Goal: Task Accomplishment & Management: Manage account settings

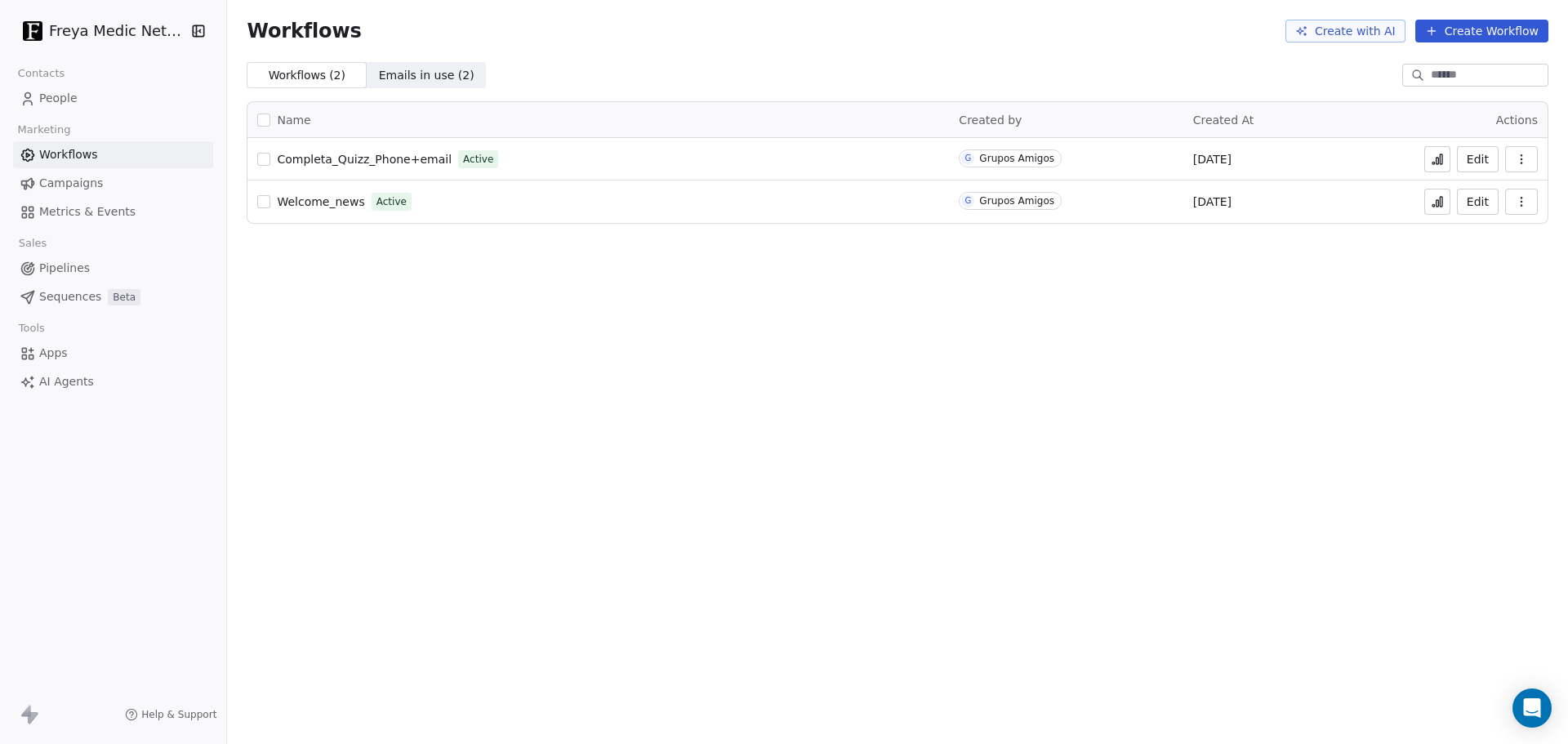
drag, startPoint x: 158, startPoint y: 515, endPoint x: 163, endPoint y: 498, distance: 17.7
click at [158, 515] on div "Freya Medic Network Contacts People Marketing Workflows Campaigns Metrics & Eve…" at bounding box center [113, 372] width 226 height 744
click at [70, 94] on span "People" at bounding box center [58, 98] width 38 height 18
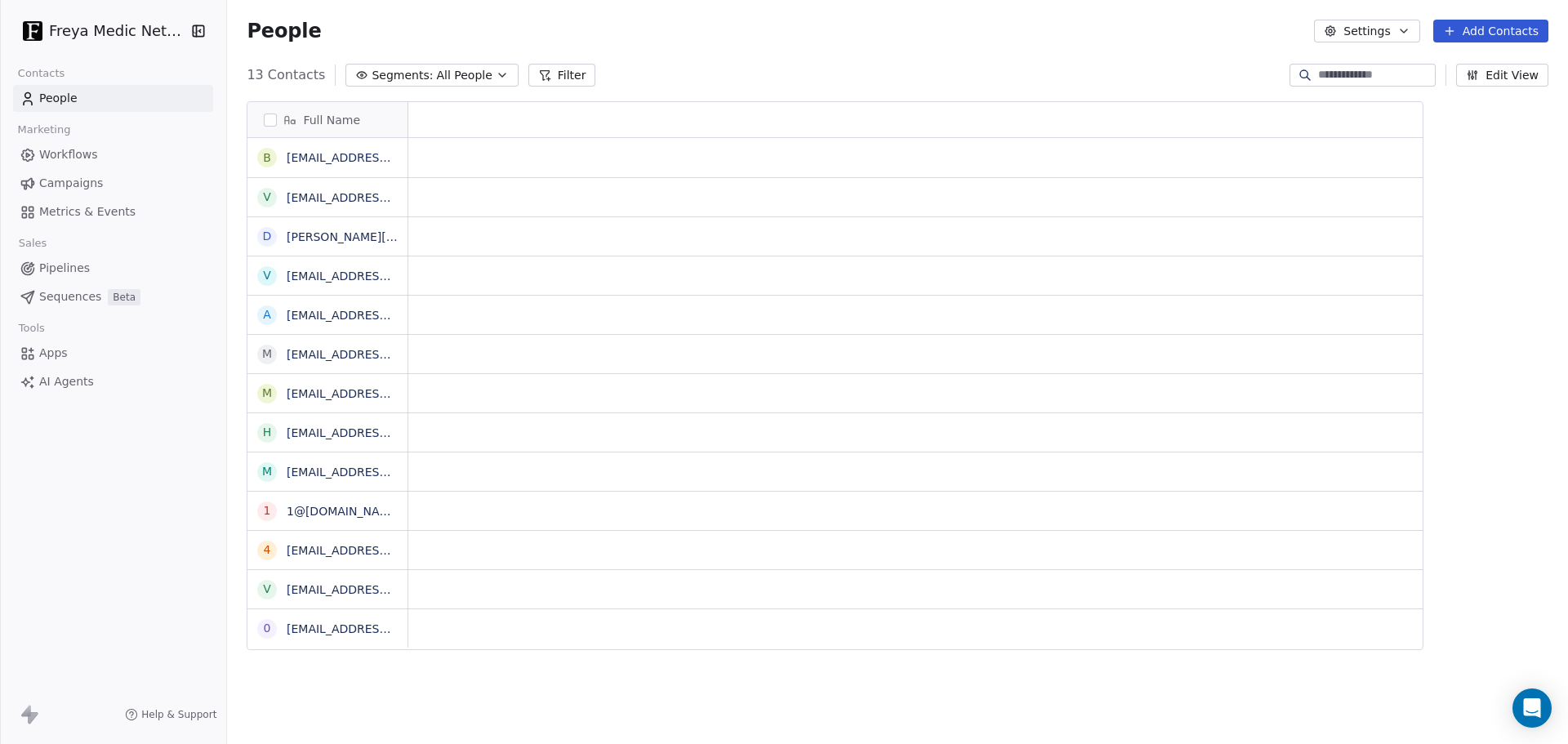
scroll to position [642, 1334]
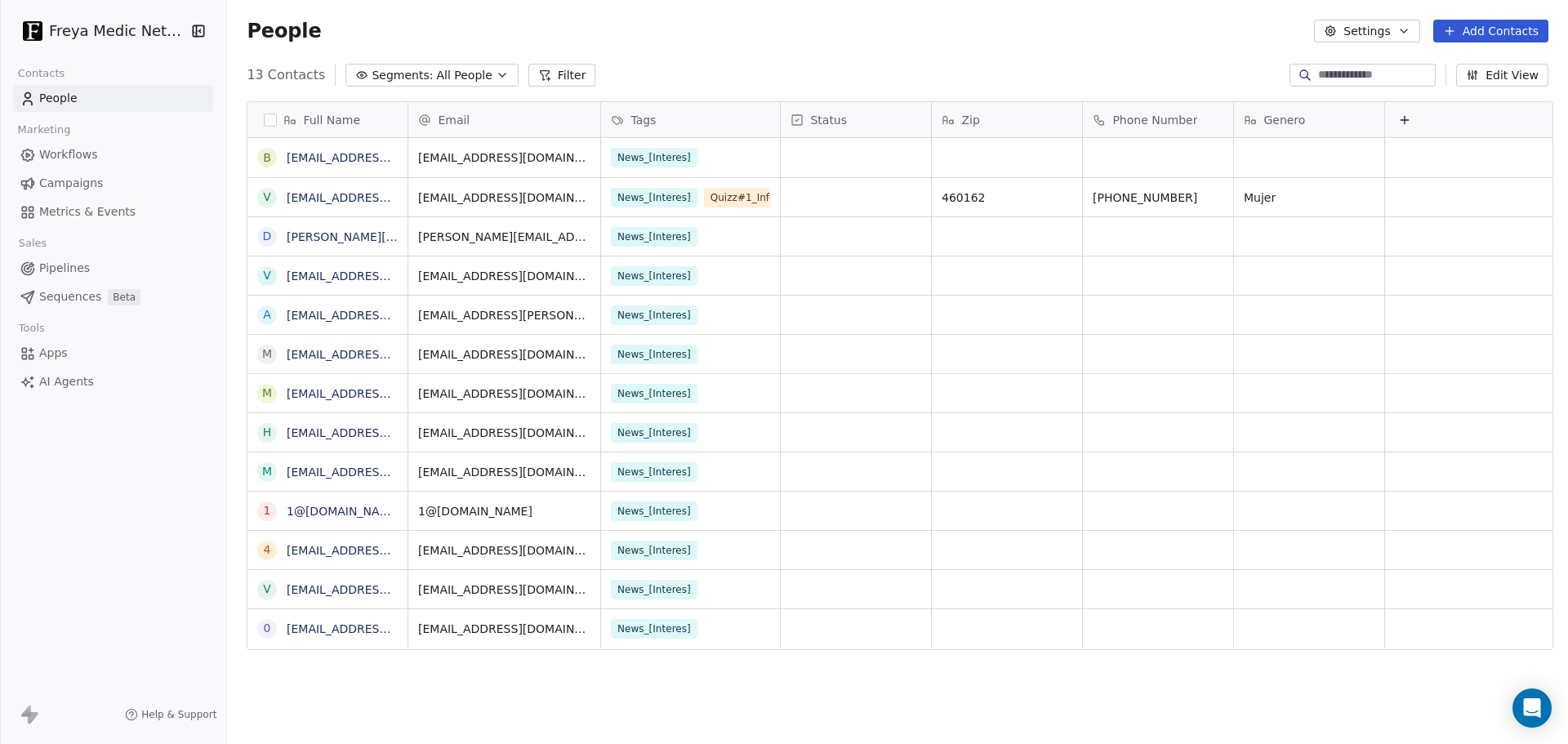
click at [1375, 31] on button "Settings" at bounding box center [1367, 31] width 105 height 23
click at [1397, 87] on div "Tags" at bounding box center [1402, 92] width 145 height 26
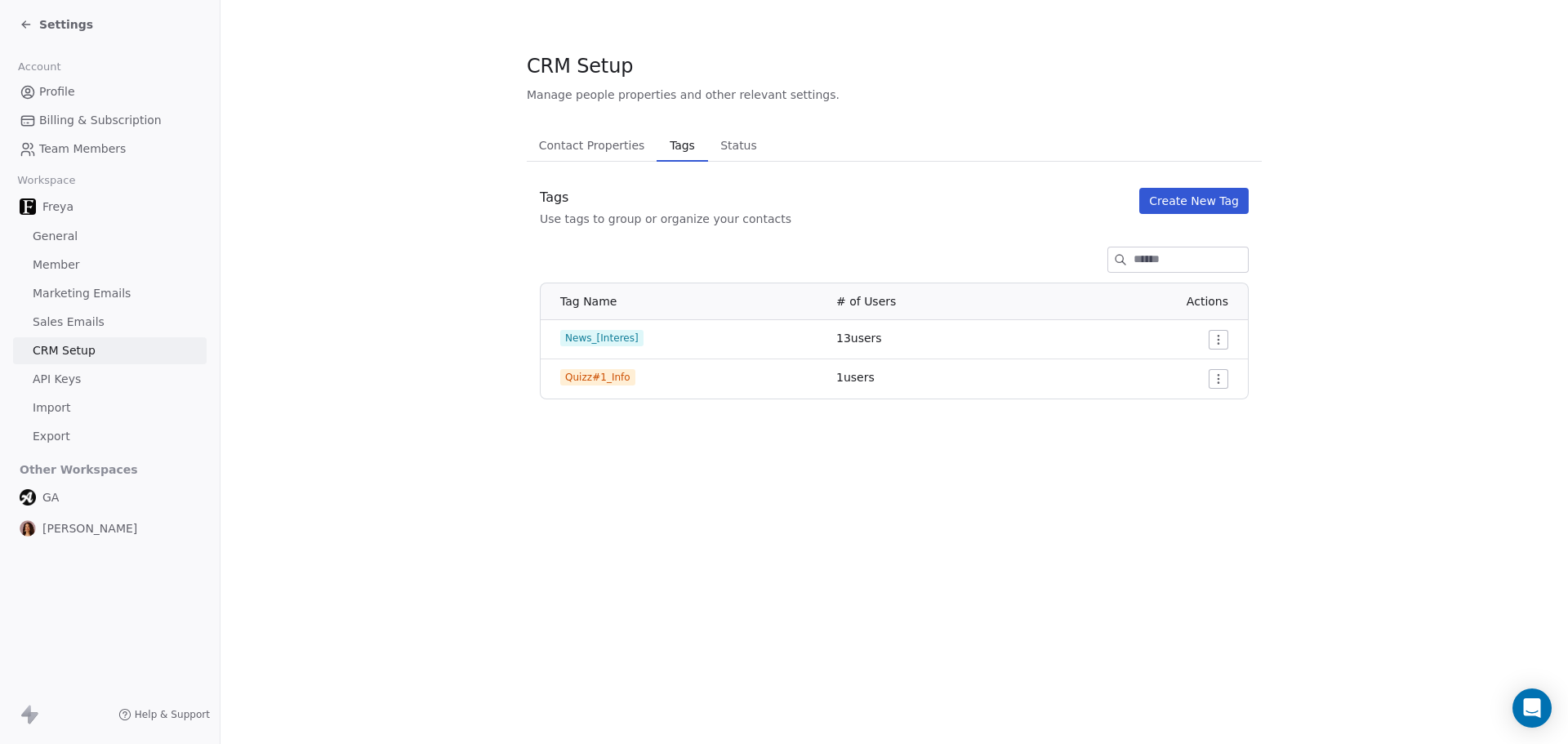
click at [1218, 204] on button "Create New Tag" at bounding box center [1194, 200] width 109 height 26
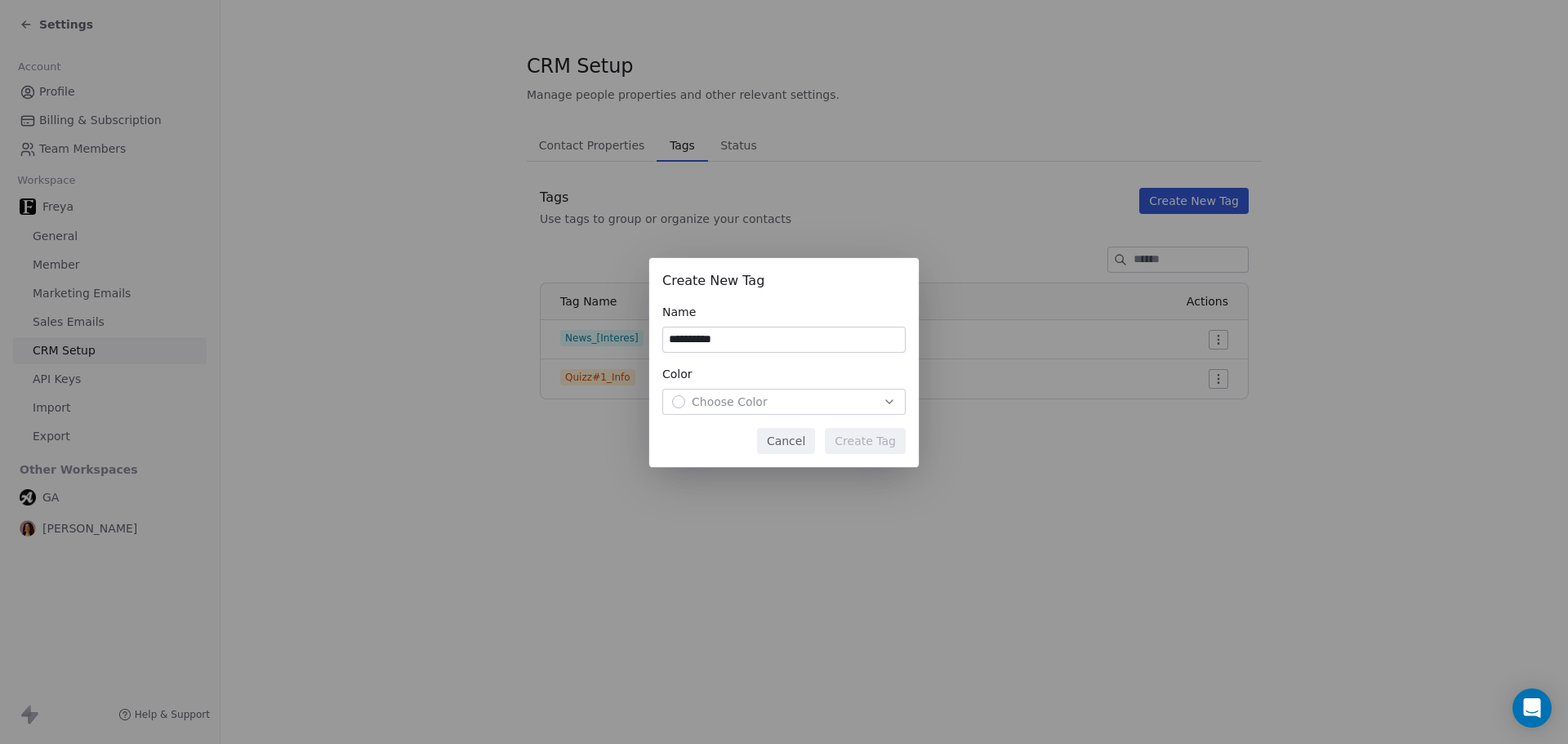
type input "**********"
click at [780, 400] on div "Choose Color" at bounding box center [784, 402] width 224 height 17
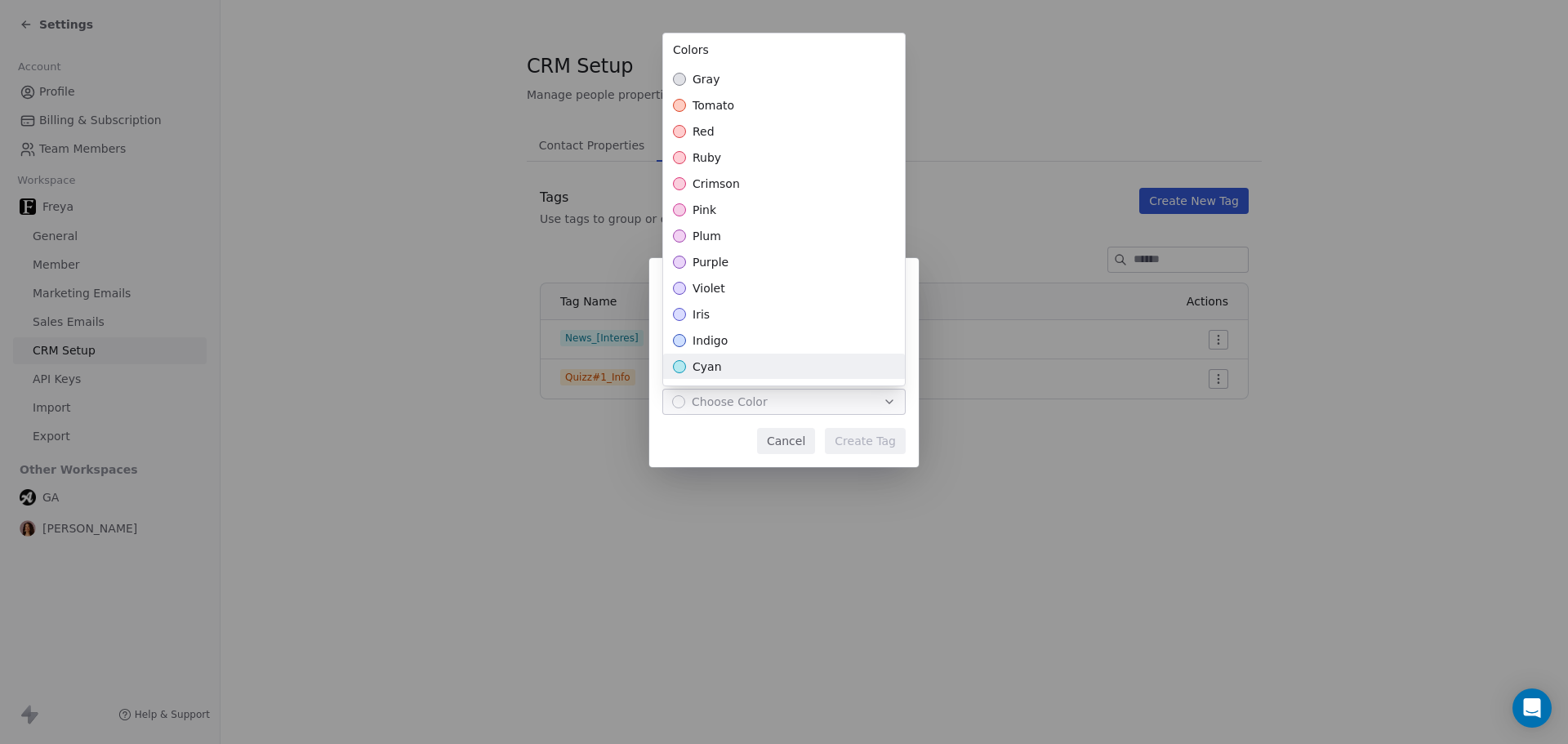
click at [703, 369] on span "cyan" at bounding box center [706, 367] width 29 height 17
click at [713, 243] on span "plum" at bounding box center [706, 236] width 28 height 17
click at [701, 447] on div "**********" at bounding box center [784, 372] width 1568 height 280
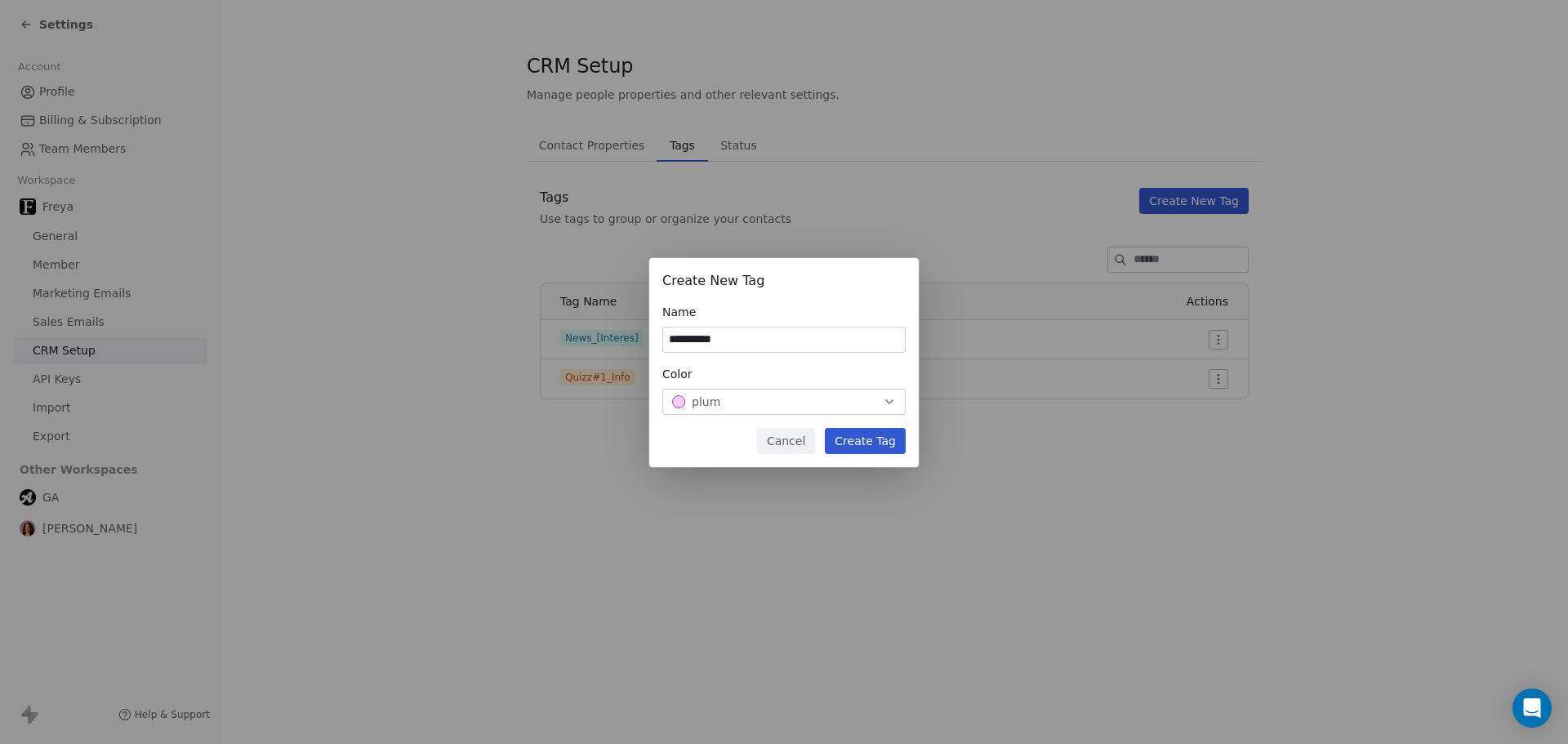
click at [877, 439] on button "Create Tag" at bounding box center [865, 440] width 81 height 26
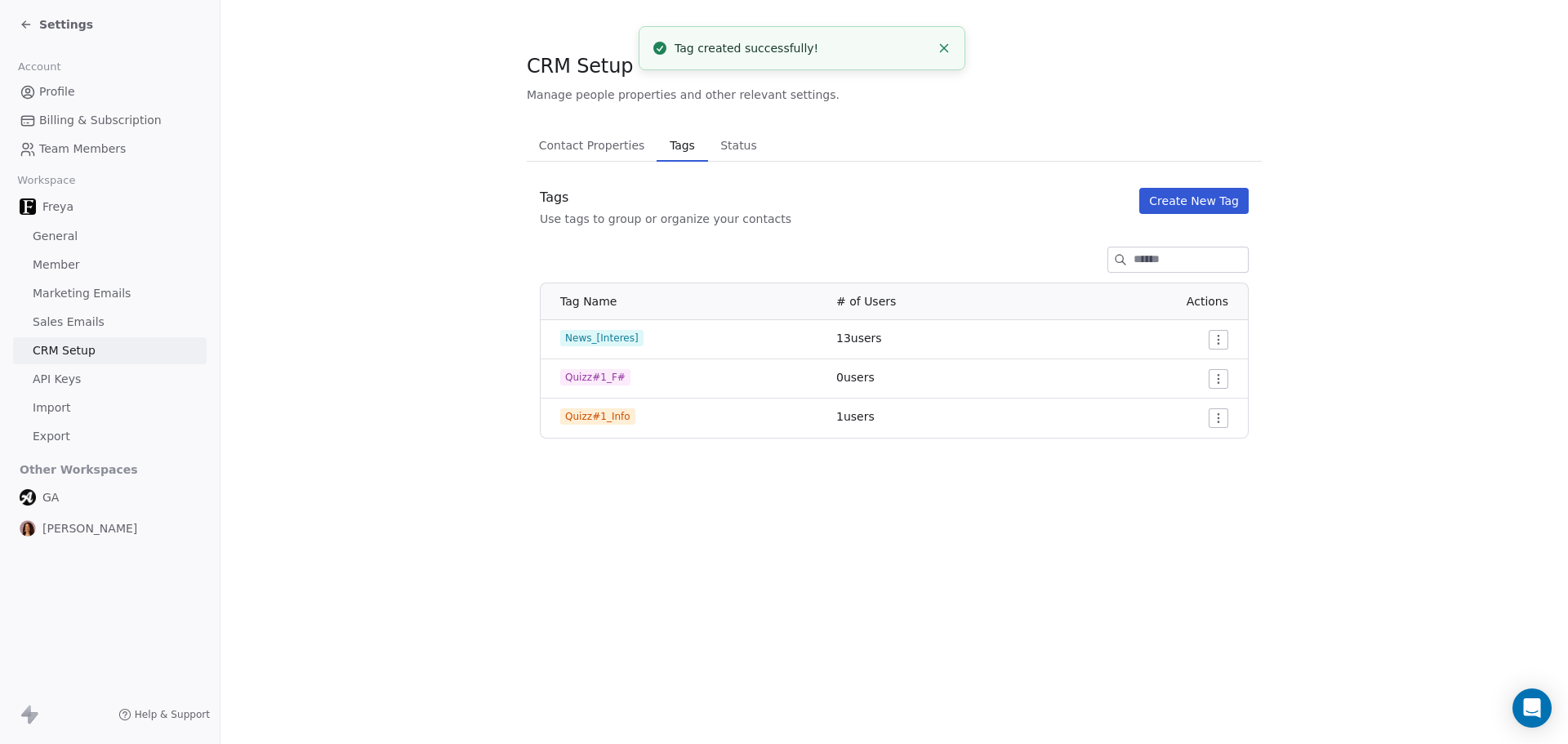
click at [35, 23] on div "Settings" at bounding box center [57, 25] width 73 height 17
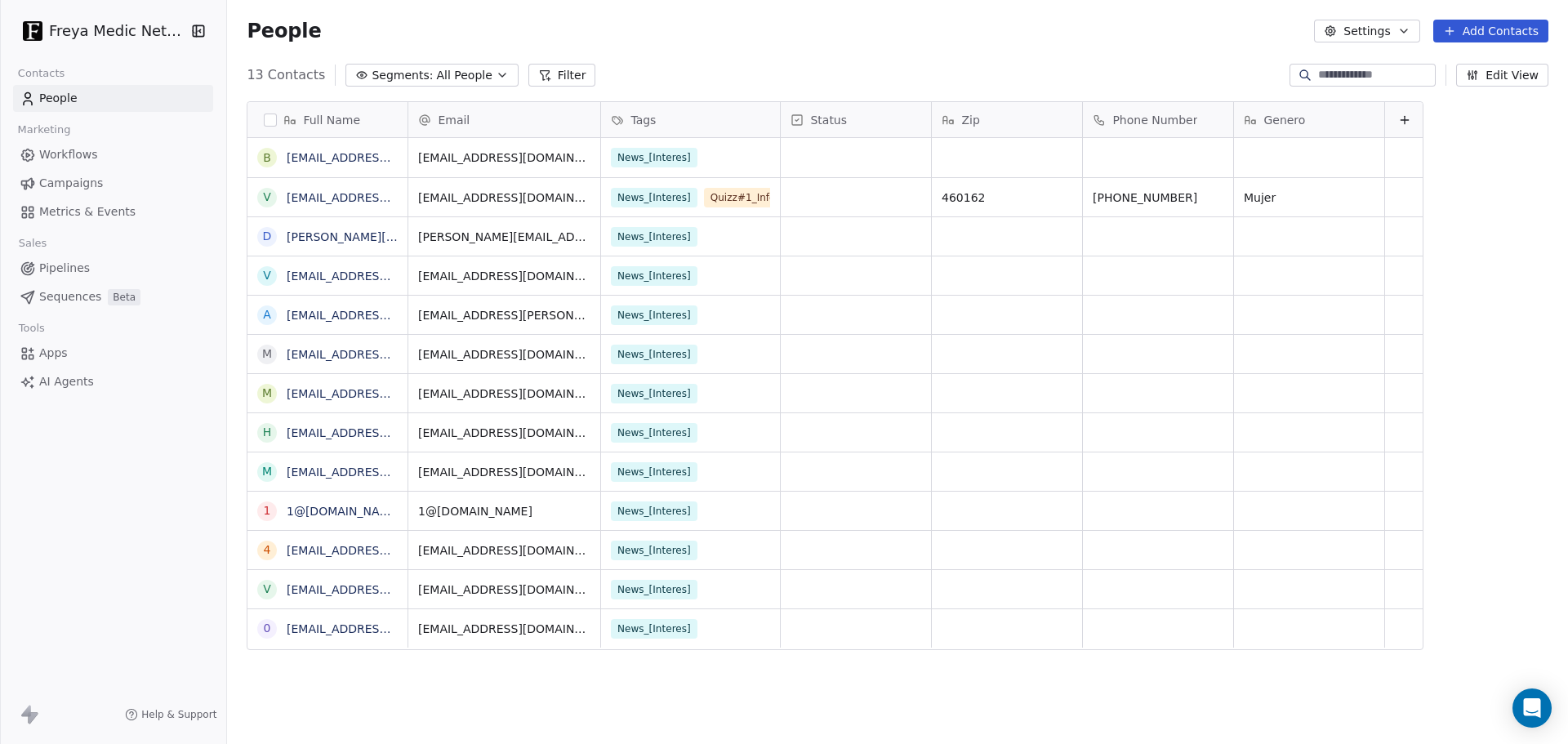
scroll to position [642, 1334]
click at [63, 153] on span "Workflows" at bounding box center [68, 154] width 59 height 18
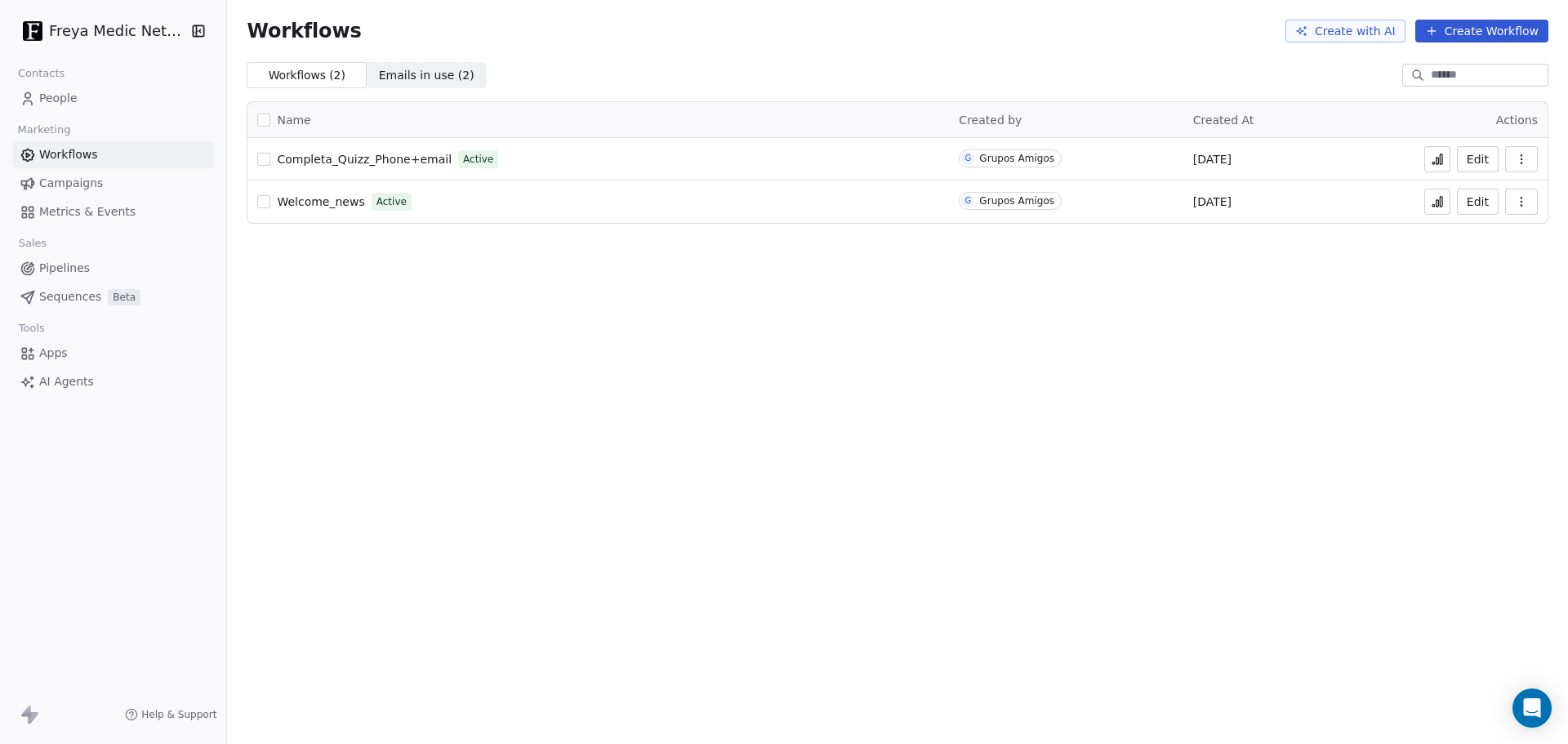
click at [338, 160] on span "Completa_Quizz_Phone+email" at bounding box center [364, 159] width 175 height 13
click at [47, 102] on span "People" at bounding box center [58, 98] width 38 height 18
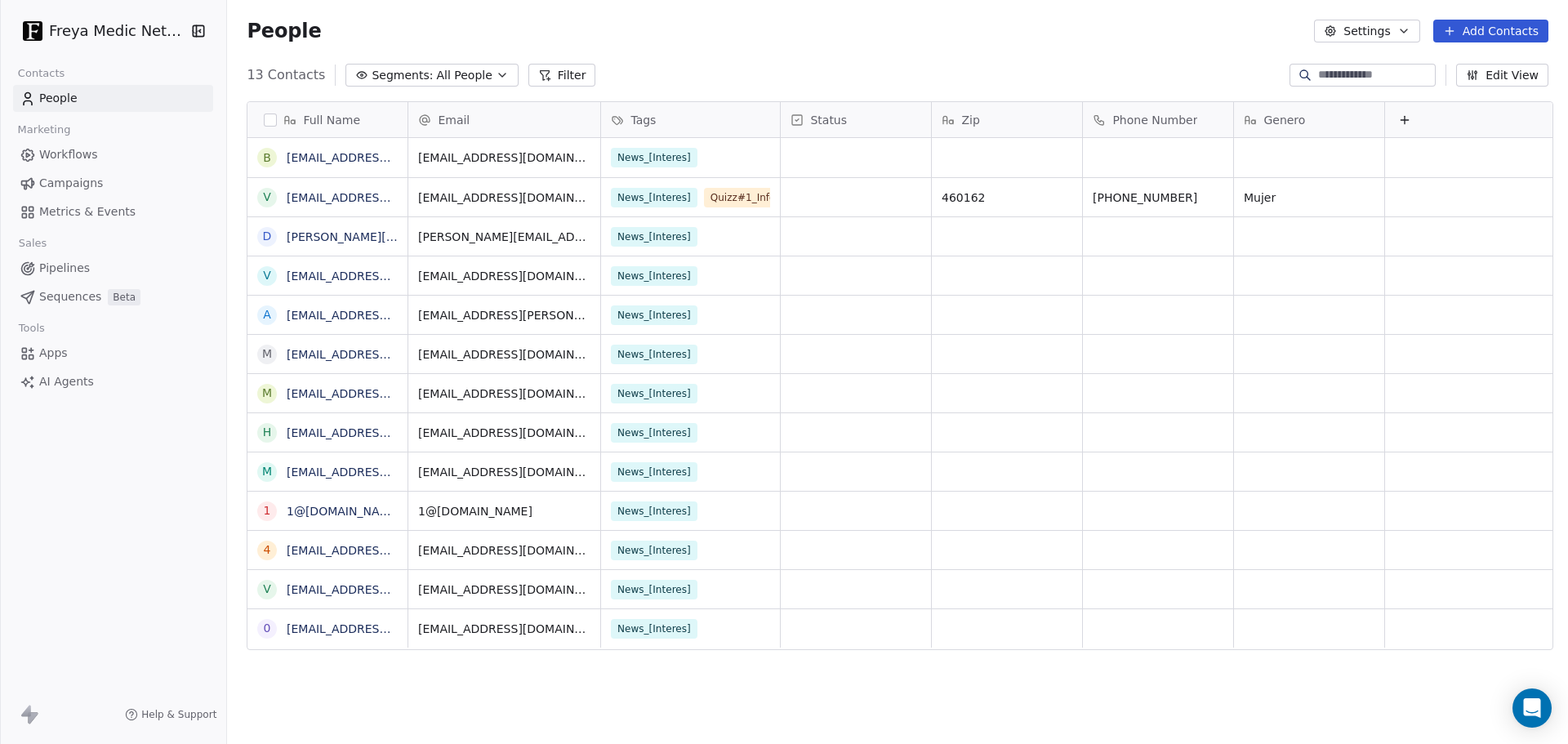
scroll to position [642, 1334]
click at [320, 194] on link "[EMAIL_ADDRESS][DOMAIN_NAME]" at bounding box center [387, 198] width 200 height 13
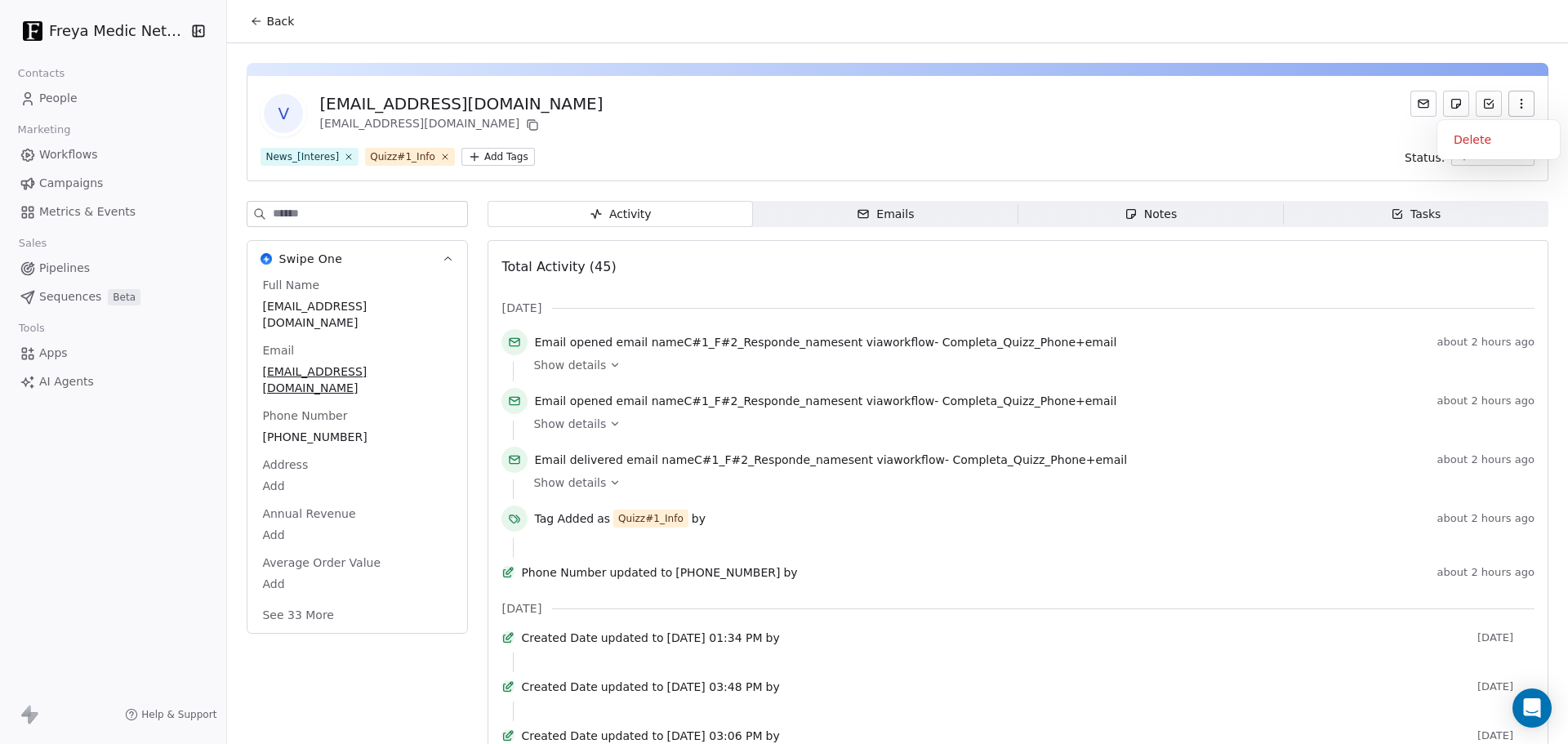
click at [1515, 106] on icon "button" at bounding box center [1521, 104] width 13 height 13
click at [1475, 133] on div "Delete" at bounding box center [1498, 139] width 109 height 26
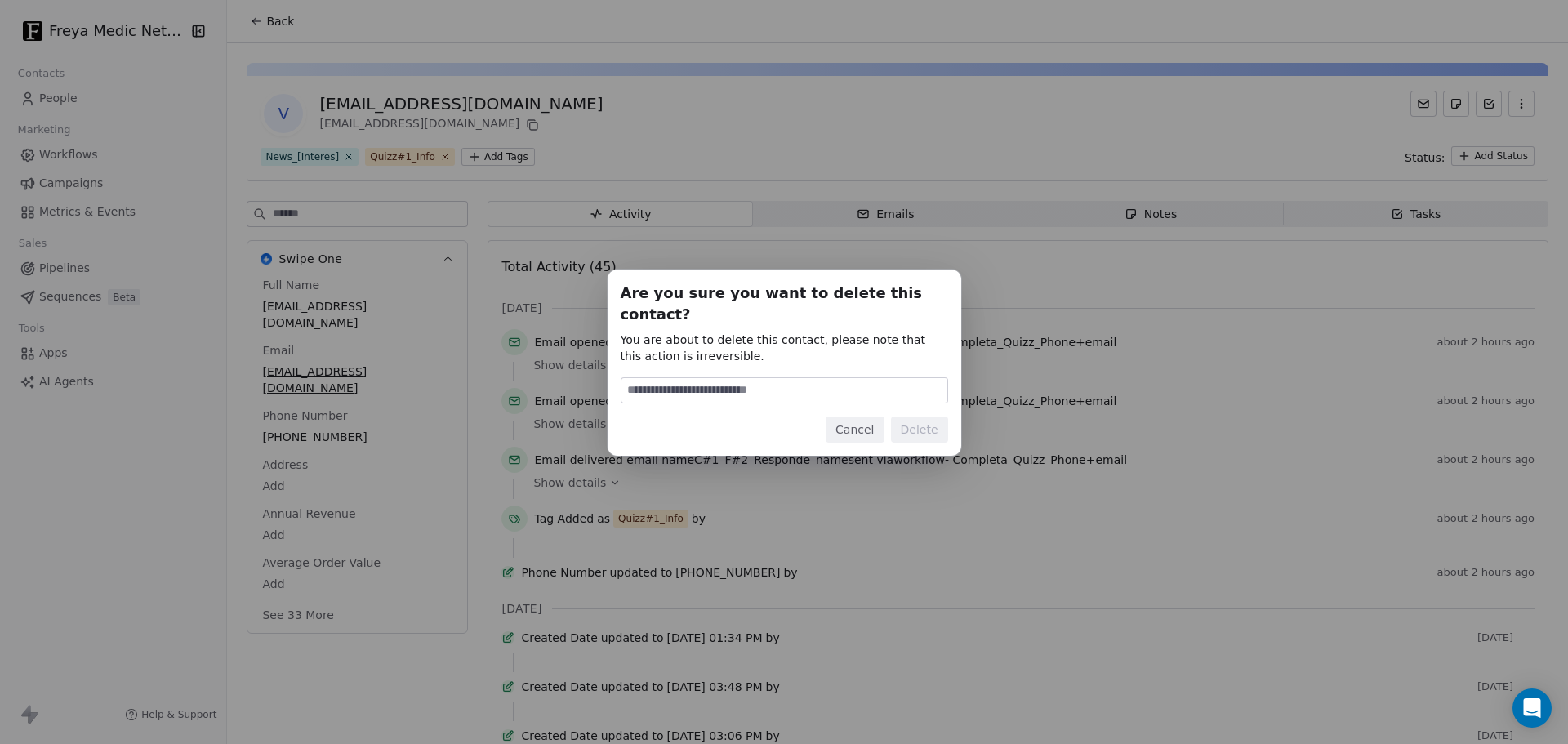
click at [713, 380] on input at bounding box center [784, 390] width 326 height 24
type input "******"
drag, startPoint x: 627, startPoint y: 433, endPoint x: 651, endPoint y: 430, distance: 24.2
click at [631, 433] on div "Are you sure you want to delete this contact? You are about to delete this cont…" at bounding box center [785, 362] width 354 height 186
click at [912, 423] on button "Delete" at bounding box center [919, 429] width 58 height 26
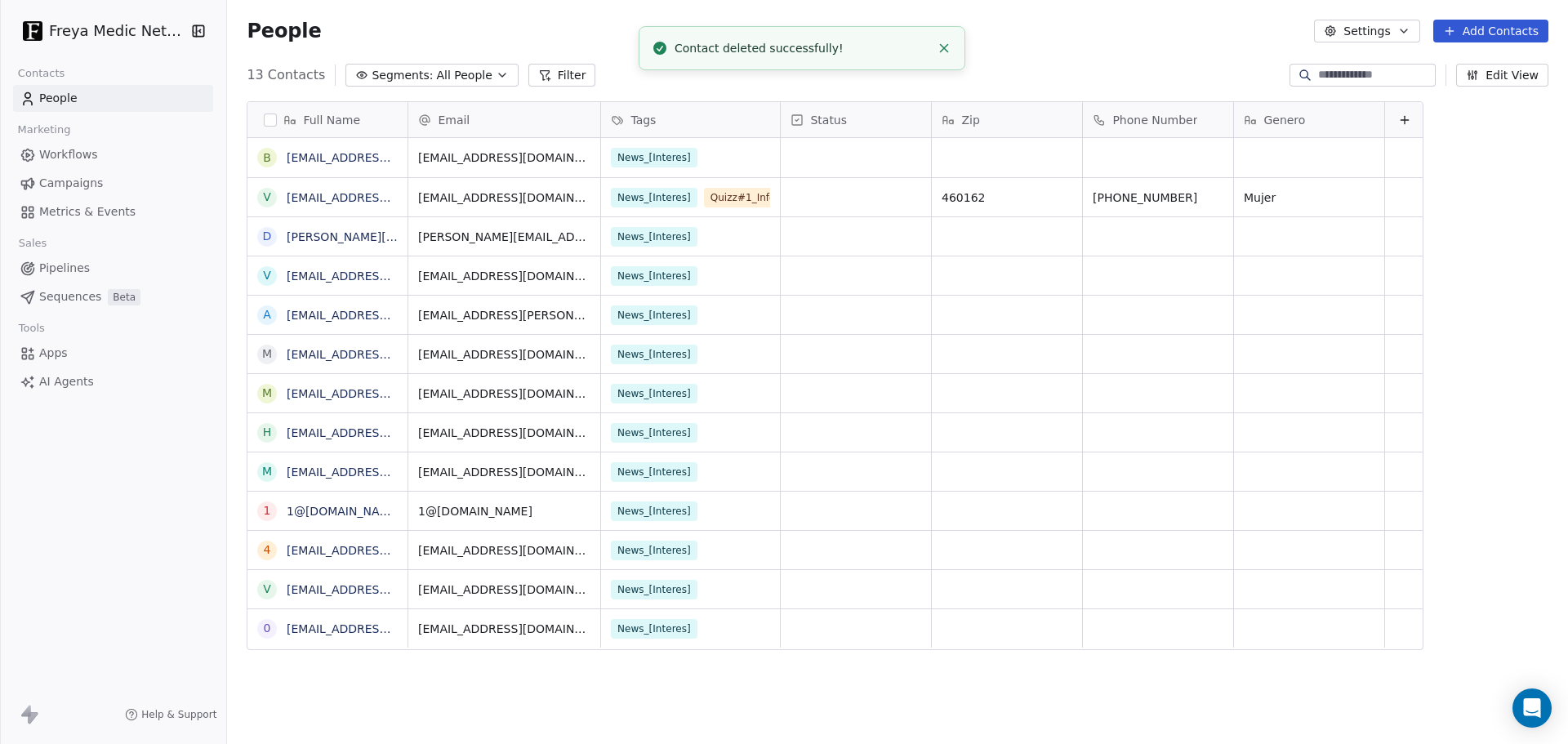
scroll to position [642, 1334]
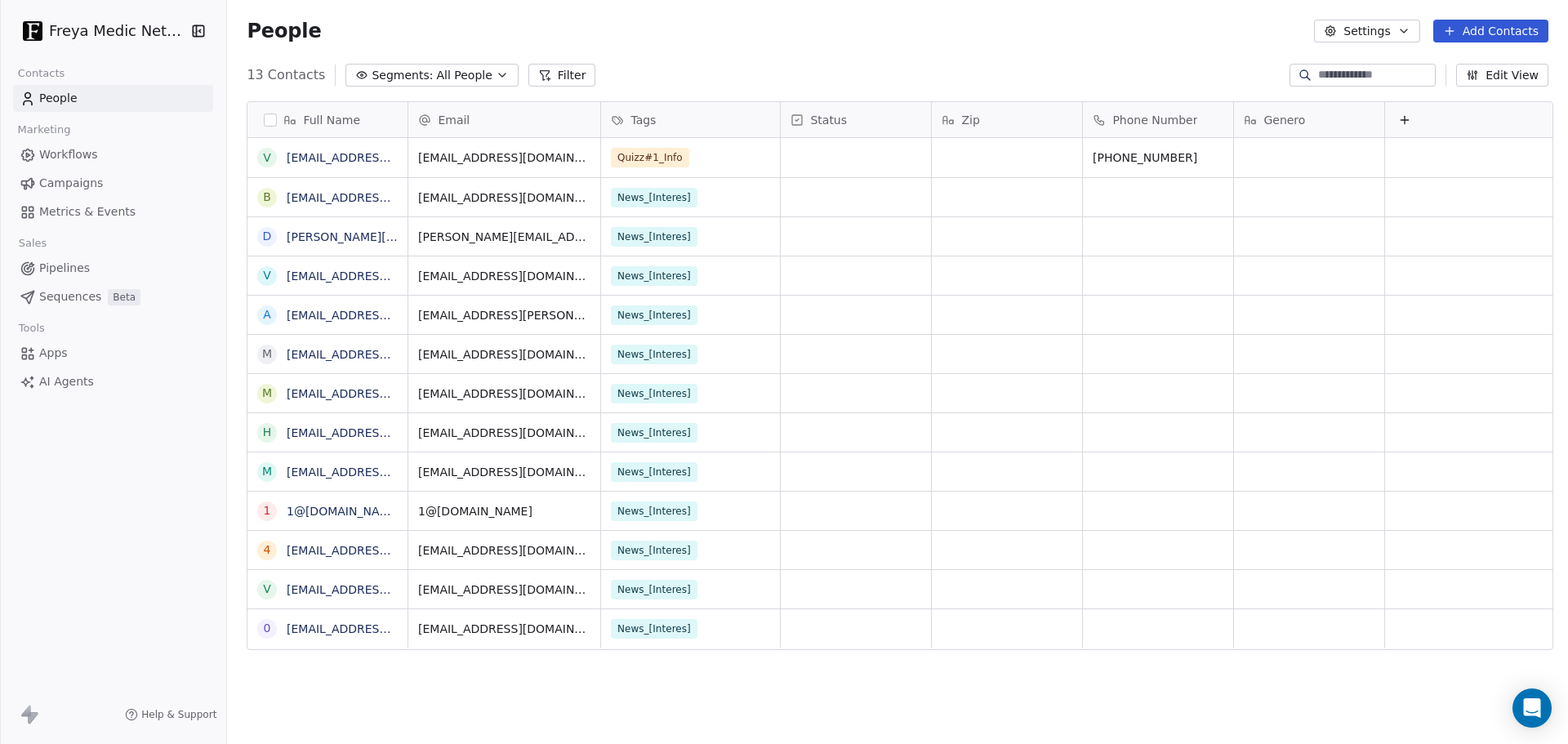
click at [132, 537] on div "Freya Medic Network Contacts People Marketing Workflows Campaigns Metrics & Eve…" at bounding box center [113, 372] width 226 height 744
click at [337, 161] on link "[EMAIL_ADDRESS][DOMAIN_NAME]" at bounding box center [387, 158] width 200 height 13
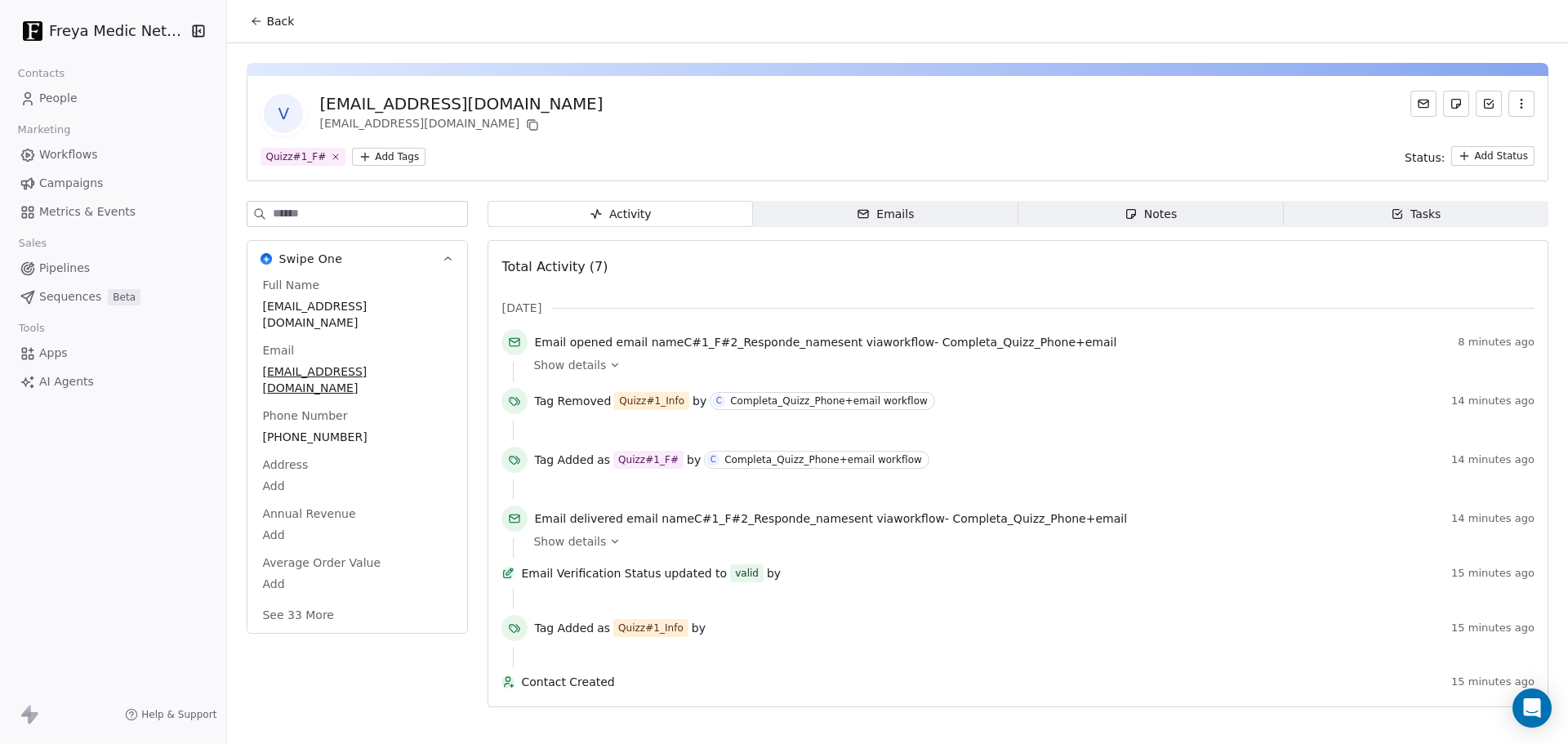
click at [59, 346] on span "Apps" at bounding box center [53, 353] width 28 height 18
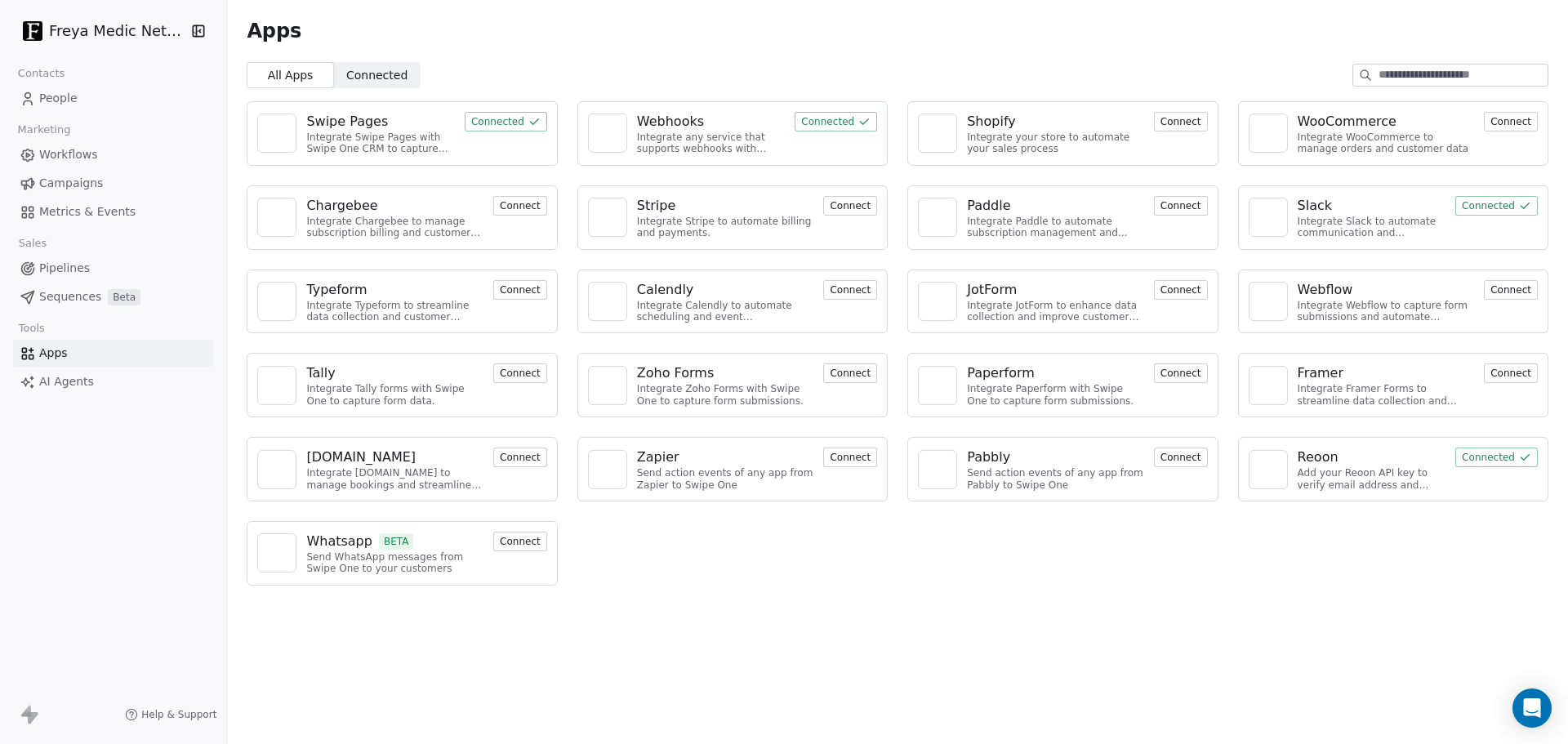
click at [59, 92] on span "People" at bounding box center [58, 98] width 38 height 18
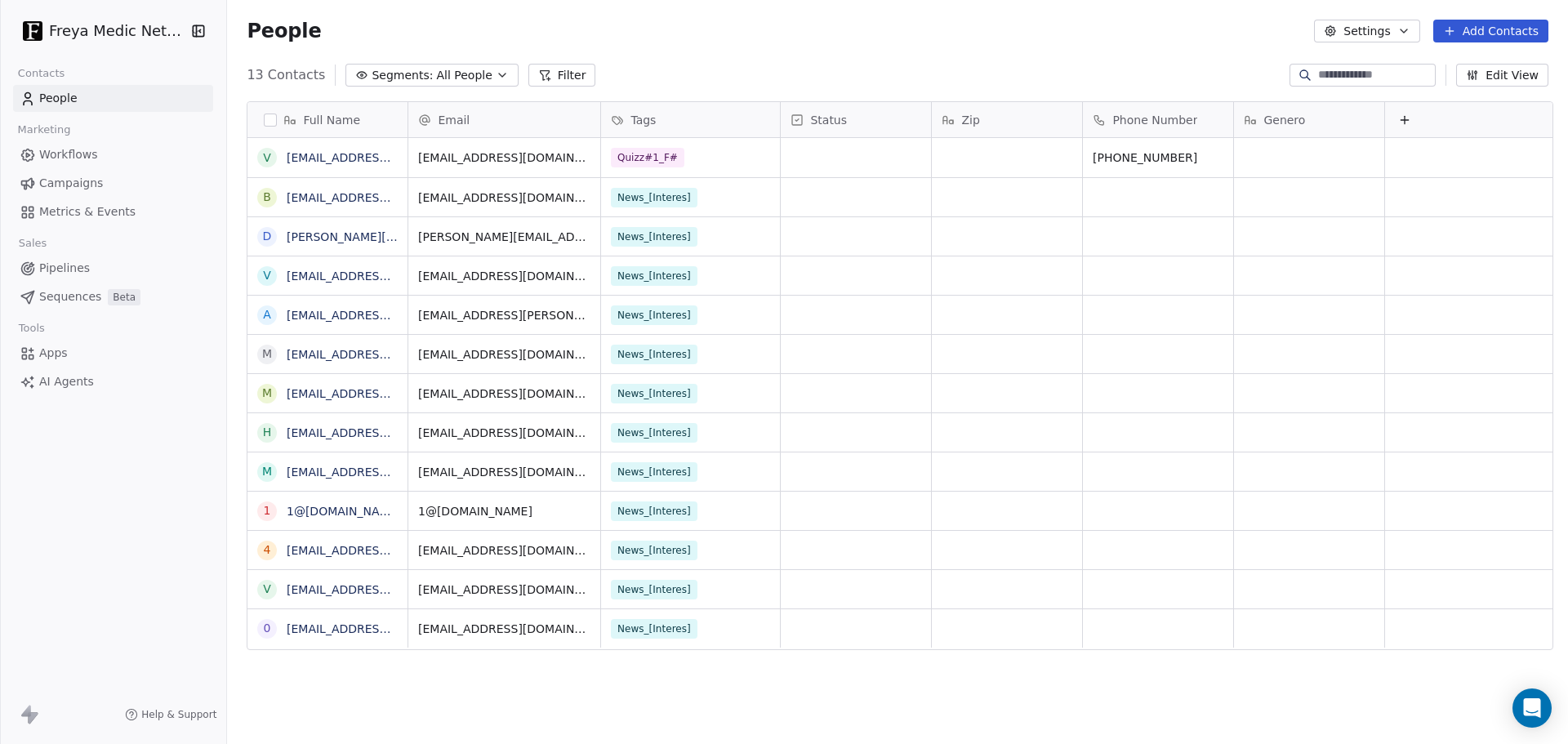
scroll to position [642, 1334]
click at [54, 351] on span "Apps" at bounding box center [53, 353] width 28 height 18
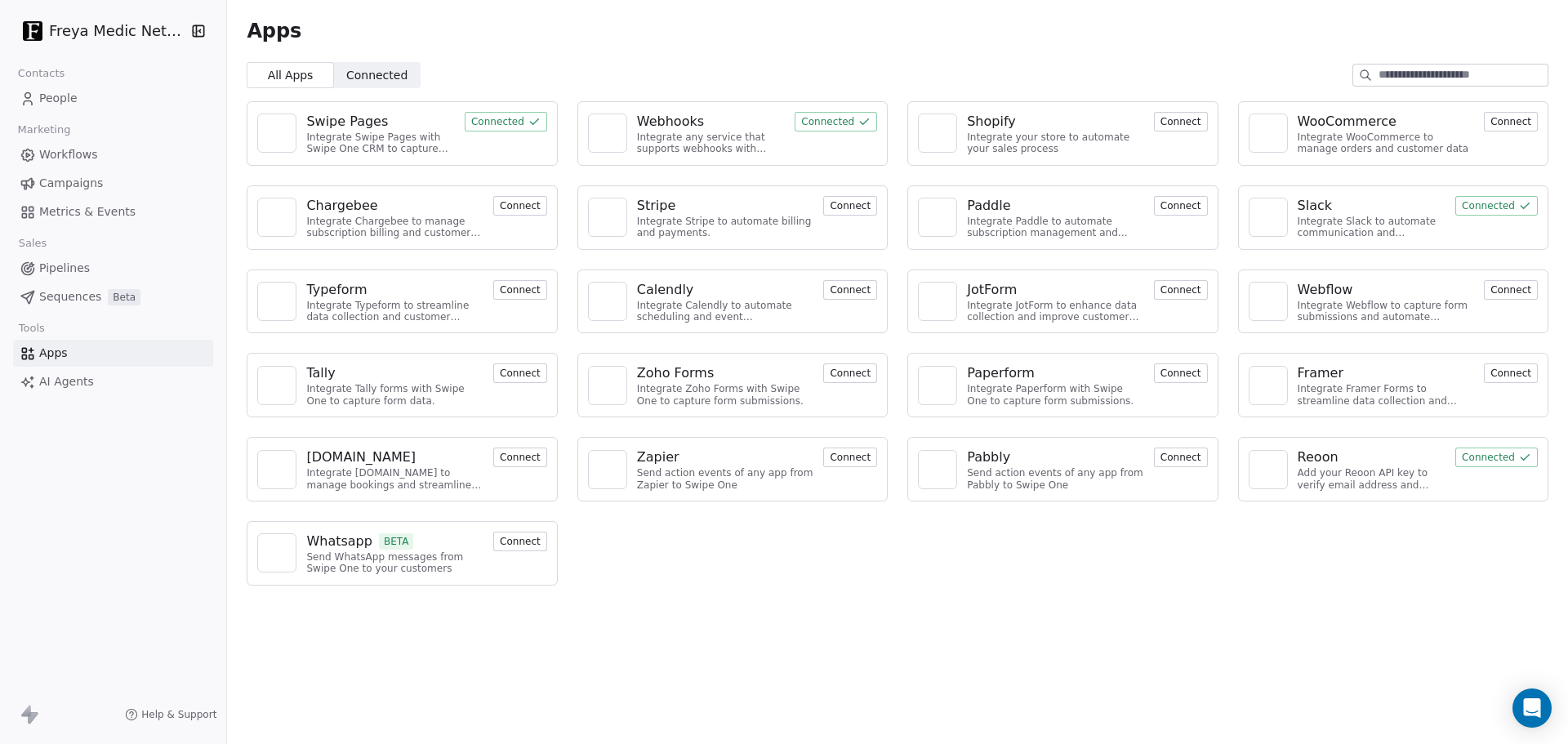
click at [123, 23] on html "Freya Medic Network Contacts People Marketing Workflows Campaigns Metrics & Eve…" at bounding box center [784, 372] width 1568 height 744
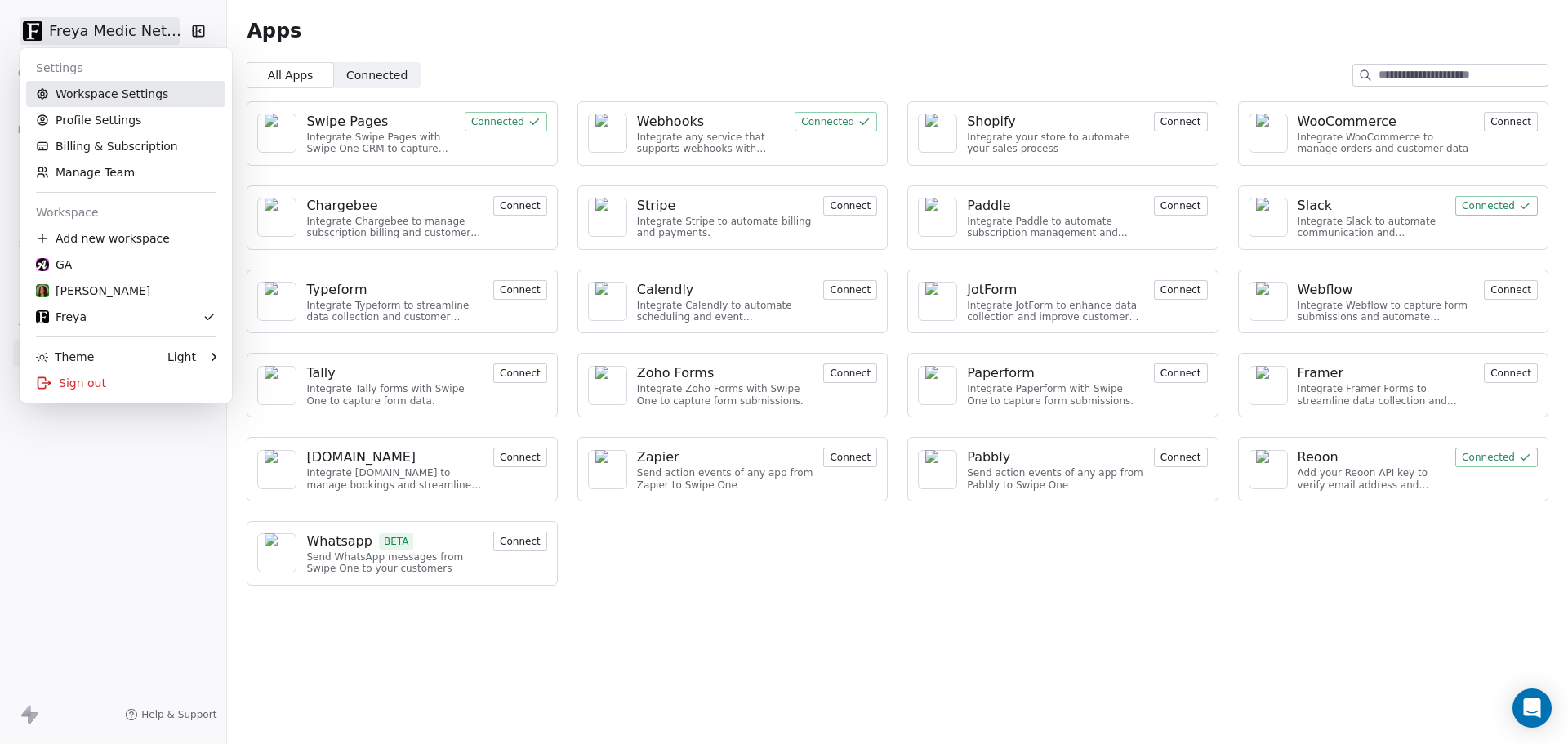
click at [130, 99] on link "Workspace Settings" at bounding box center [125, 93] width 199 height 26
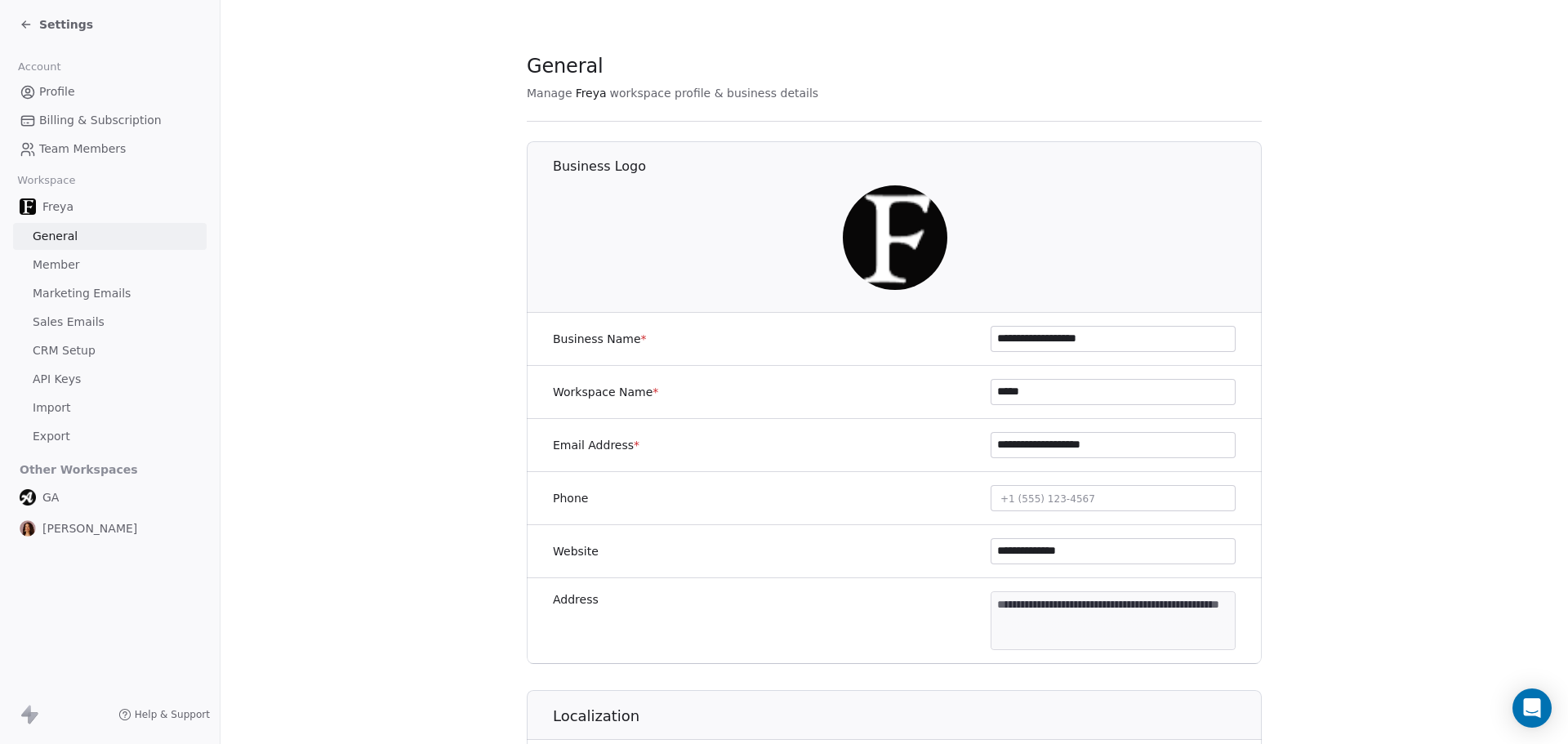
click at [78, 319] on span "Sales Emails" at bounding box center [68, 322] width 72 height 18
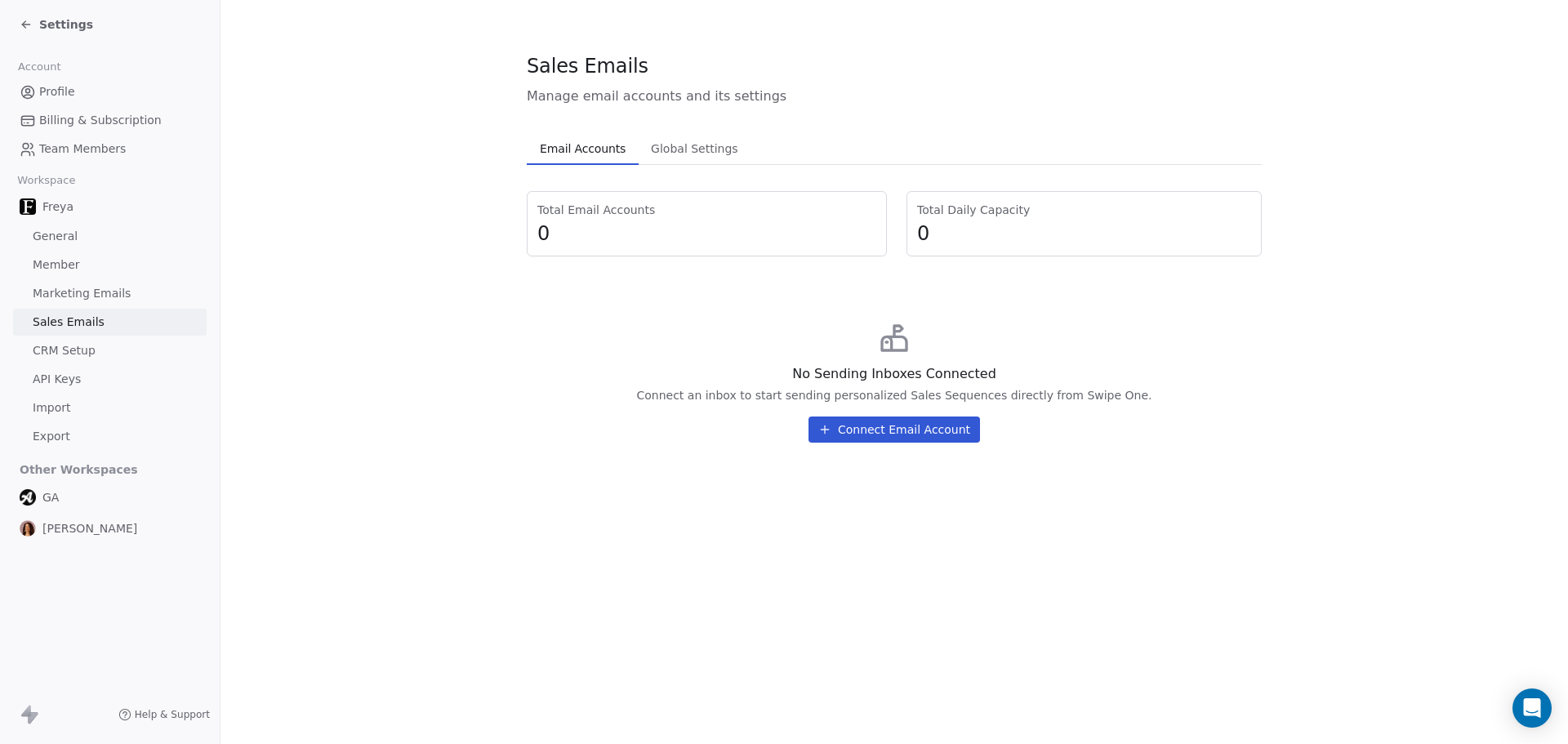
click at [901, 436] on button "Connect Email Account" at bounding box center [894, 429] width 172 height 26
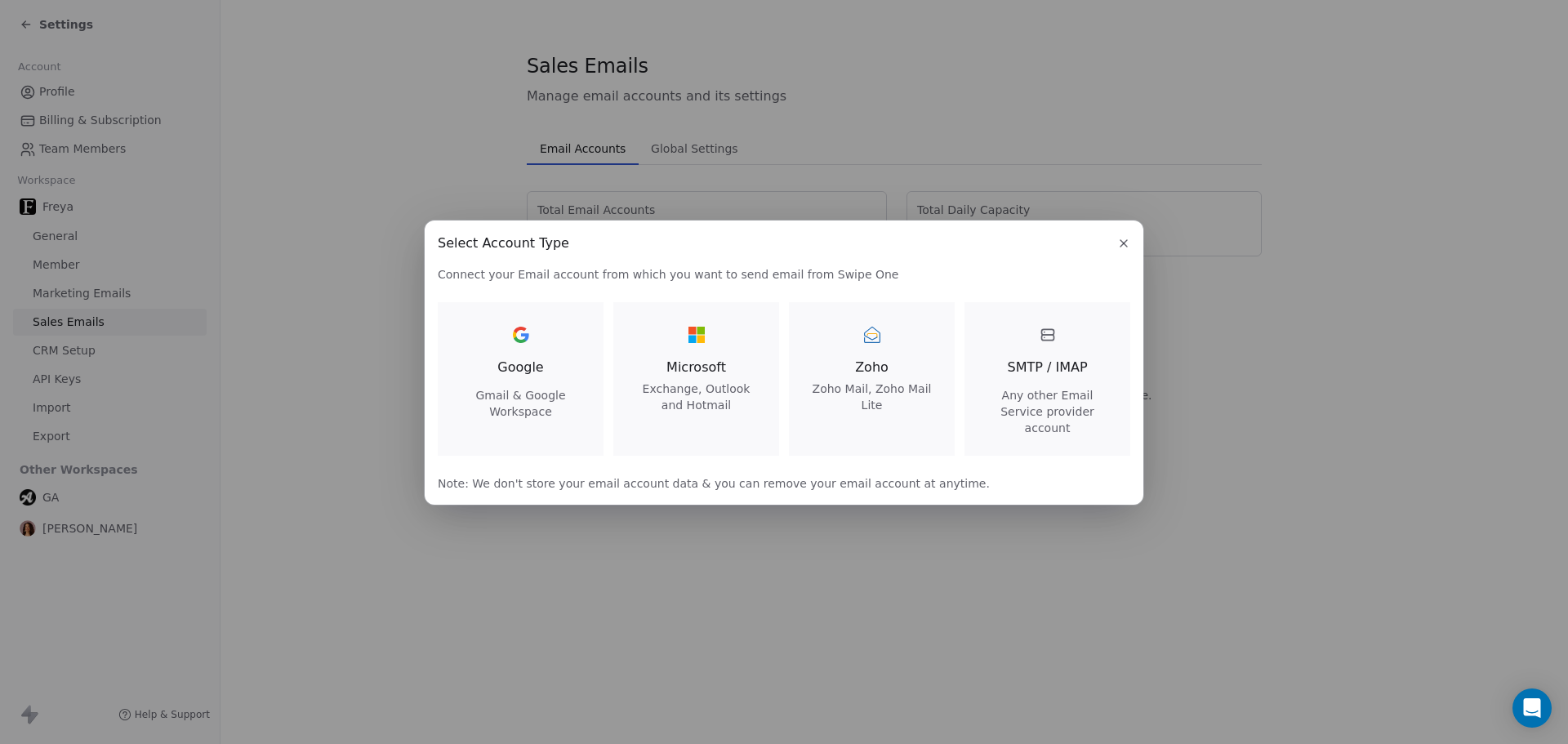
click at [526, 343] on icon at bounding box center [521, 335] width 17 height 17
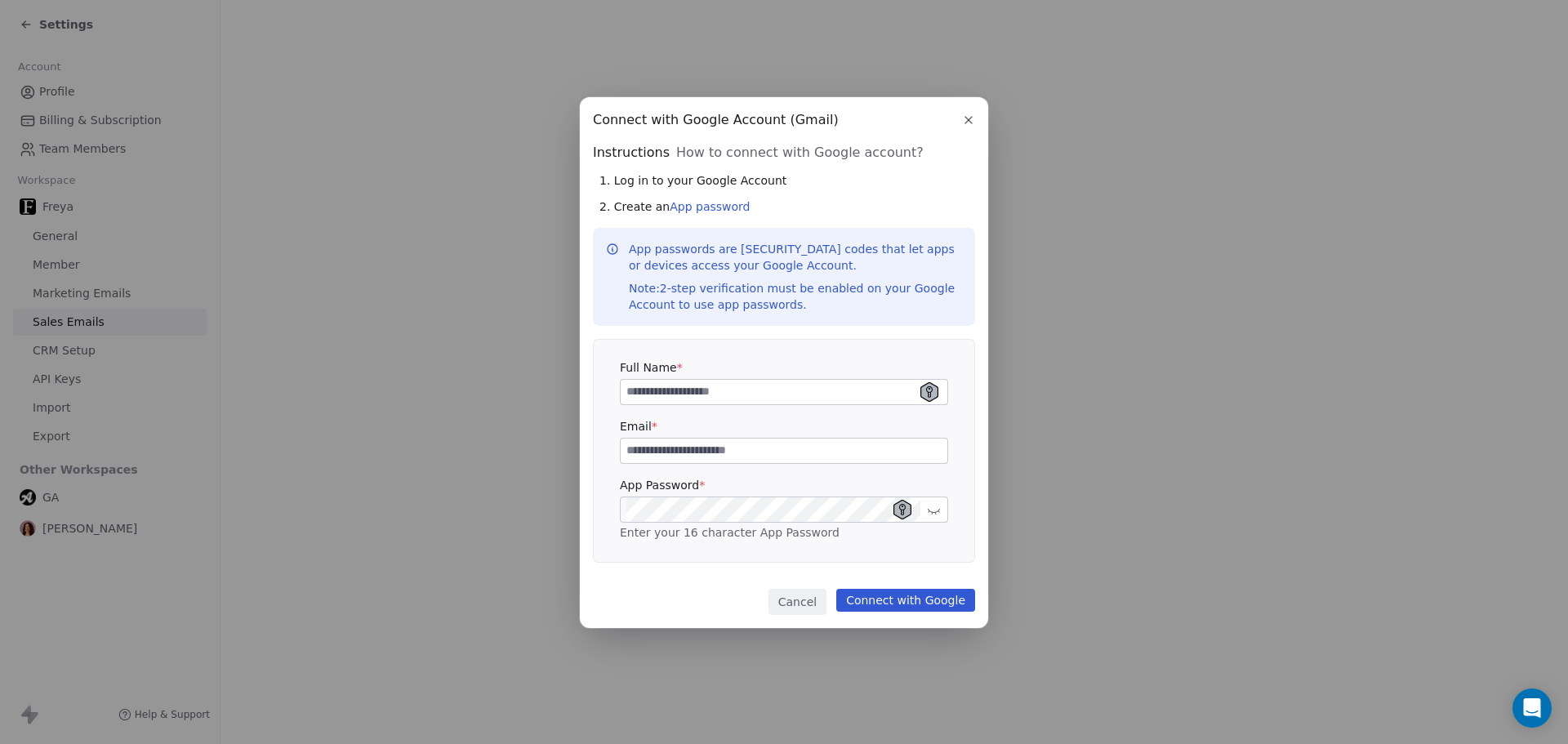
click at [650, 485] on label "App Password *" at bounding box center [784, 485] width 329 height 17
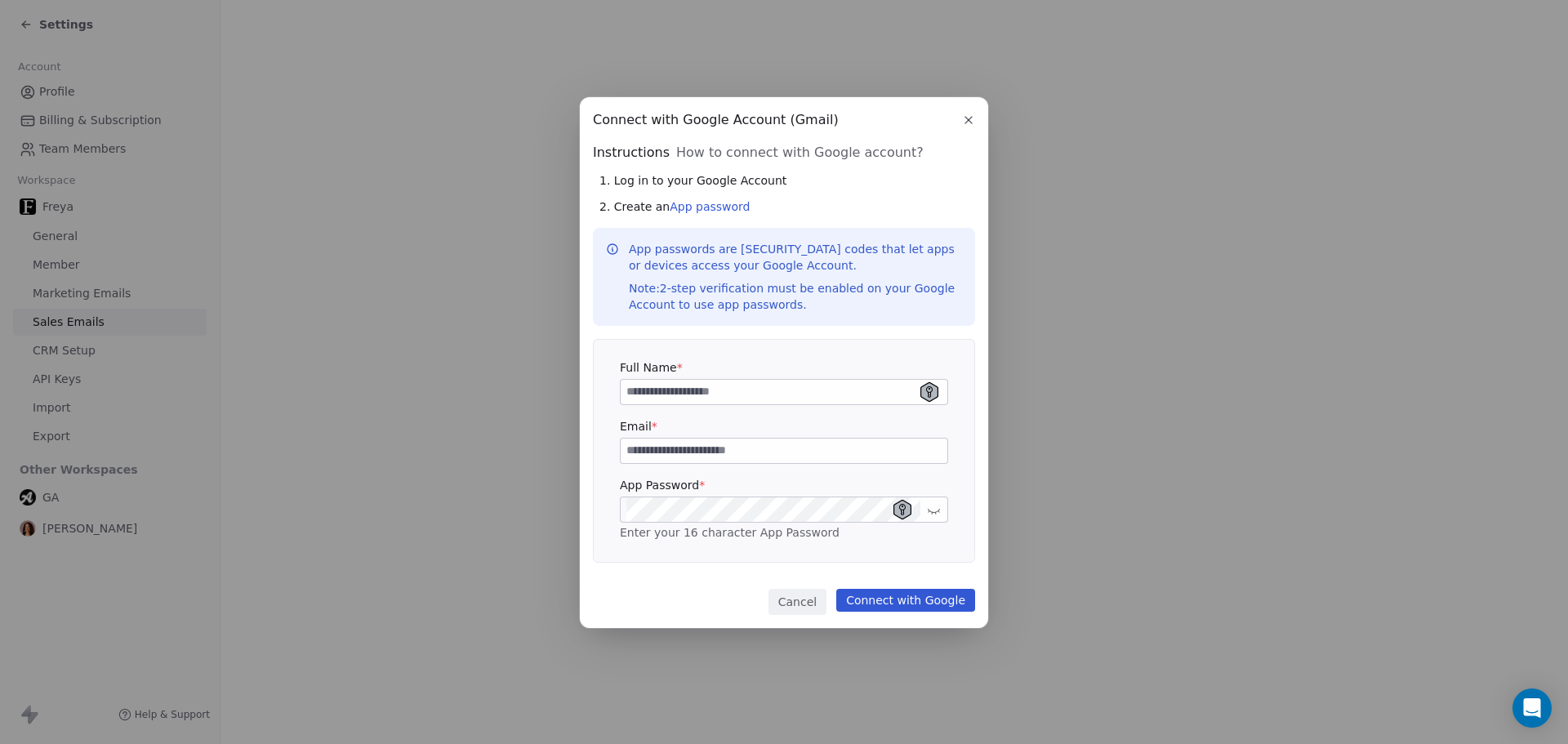
click at [662, 440] on input at bounding box center [784, 450] width 327 height 24
drag, startPoint x: 657, startPoint y: 289, endPoint x: 754, endPoint y: 293, distance: 97.1
click at [754, 293] on div "Note: 2-step verification must be enabled on your Google Account to use app pas…" at bounding box center [796, 296] width 334 height 33
copy div "2-step verification"
click at [704, 453] on input at bounding box center [784, 450] width 327 height 24
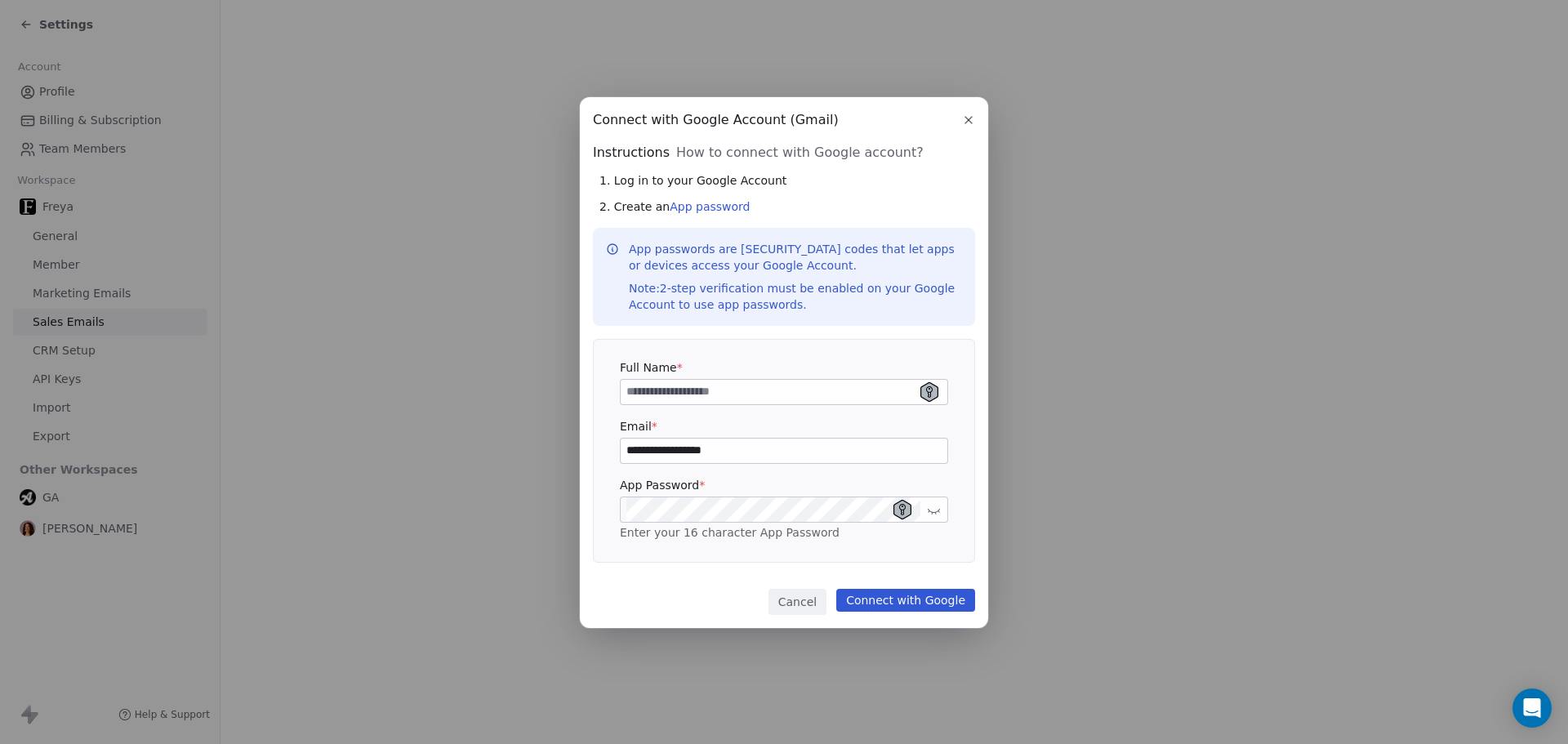
type input "**********"
click at [676, 400] on input at bounding box center [784, 391] width 327 height 24
type input "**********"
click at [713, 610] on div "Cancel Connect with Google" at bounding box center [784, 601] width 382 height 26
click at [958, 598] on button "Connect with Google" at bounding box center [906, 600] width 138 height 23
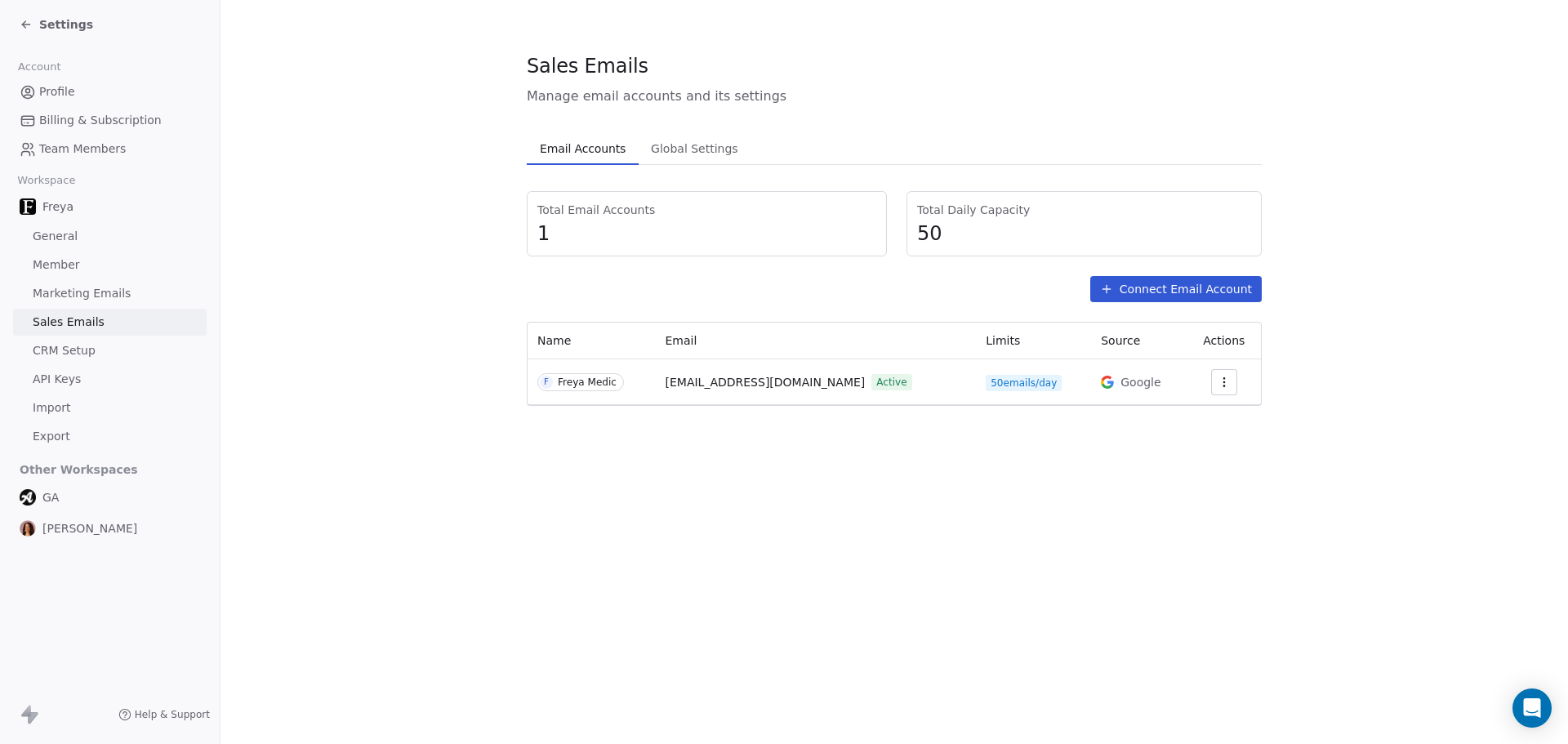
click at [807, 495] on div "Sales Emails Manage email accounts and its settings Email Accounts Email Accoun…" at bounding box center [894, 372] width 1348 height 744
click at [1223, 386] on icon "button" at bounding box center [1224, 382] width 13 height 13
click at [1197, 414] on span "Settings" at bounding box center [1194, 420] width 47 height 18
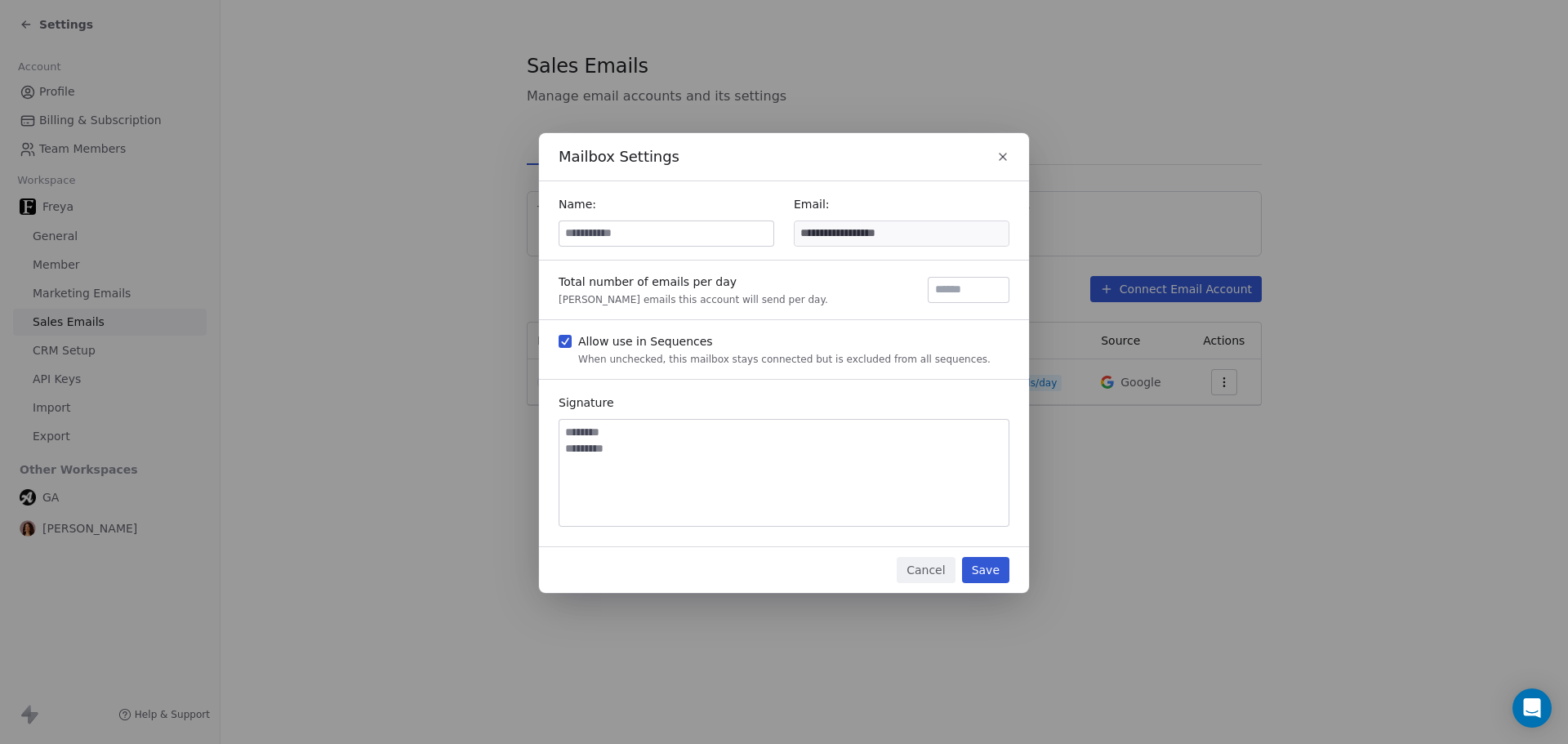
click at [641, 230] on input at bounding box center [666, 233] width 214 height 24
type input "**********"
click at [744, 454] on textarea at bounding box center [784, 472] width 450 height 106
click at [616, 440] on textarea at bounding box center [784, 472] width 450 height 106
click at [996, 574] on button "Save" at bounding box center [986, 570] width 48 height 26
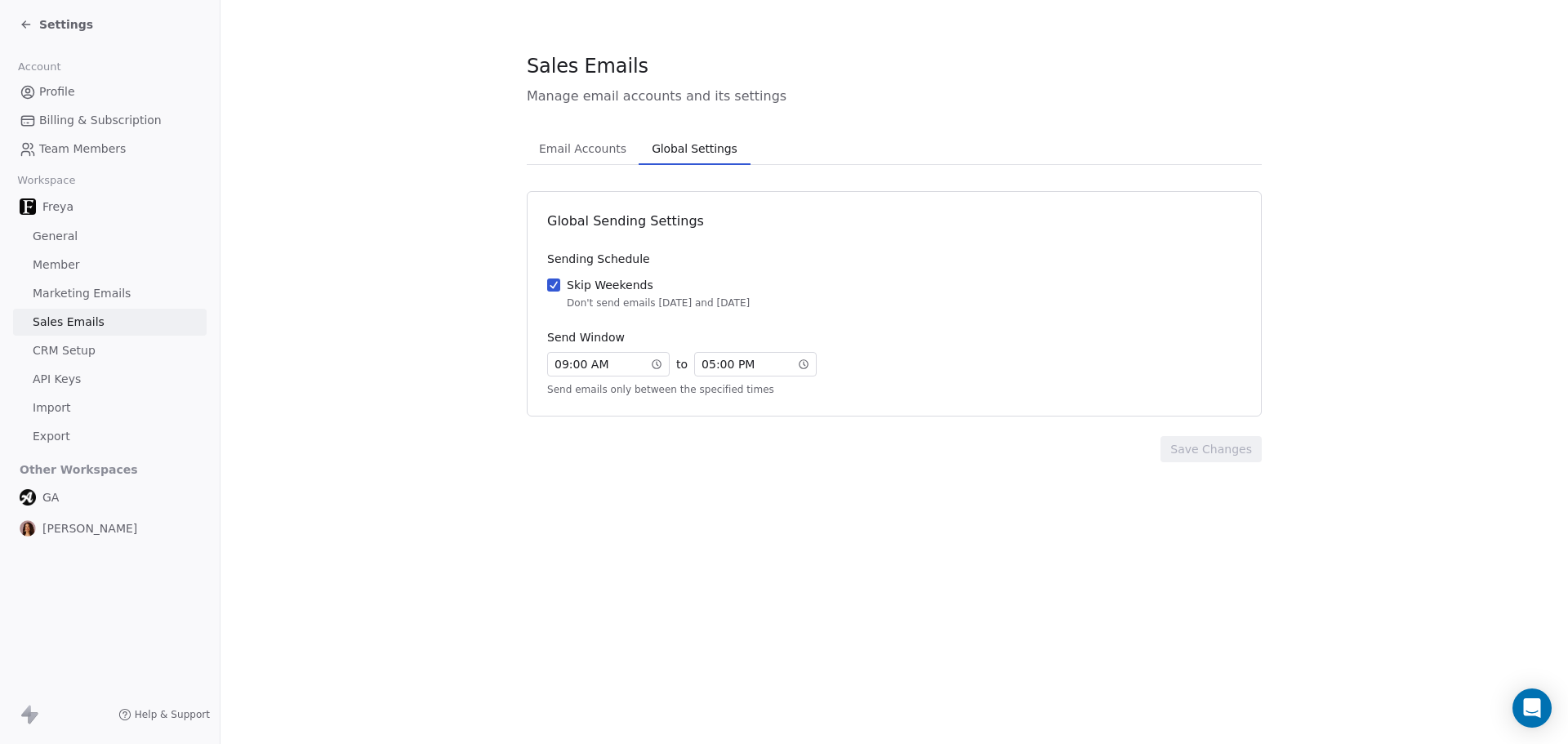
click at [701, 150] on span "Global Settings" at bounding box center [695, 148] width 98 height 23
click at [590, 144] on span "Email Accounts" at bounding box center [582, 148] width 100 height 23
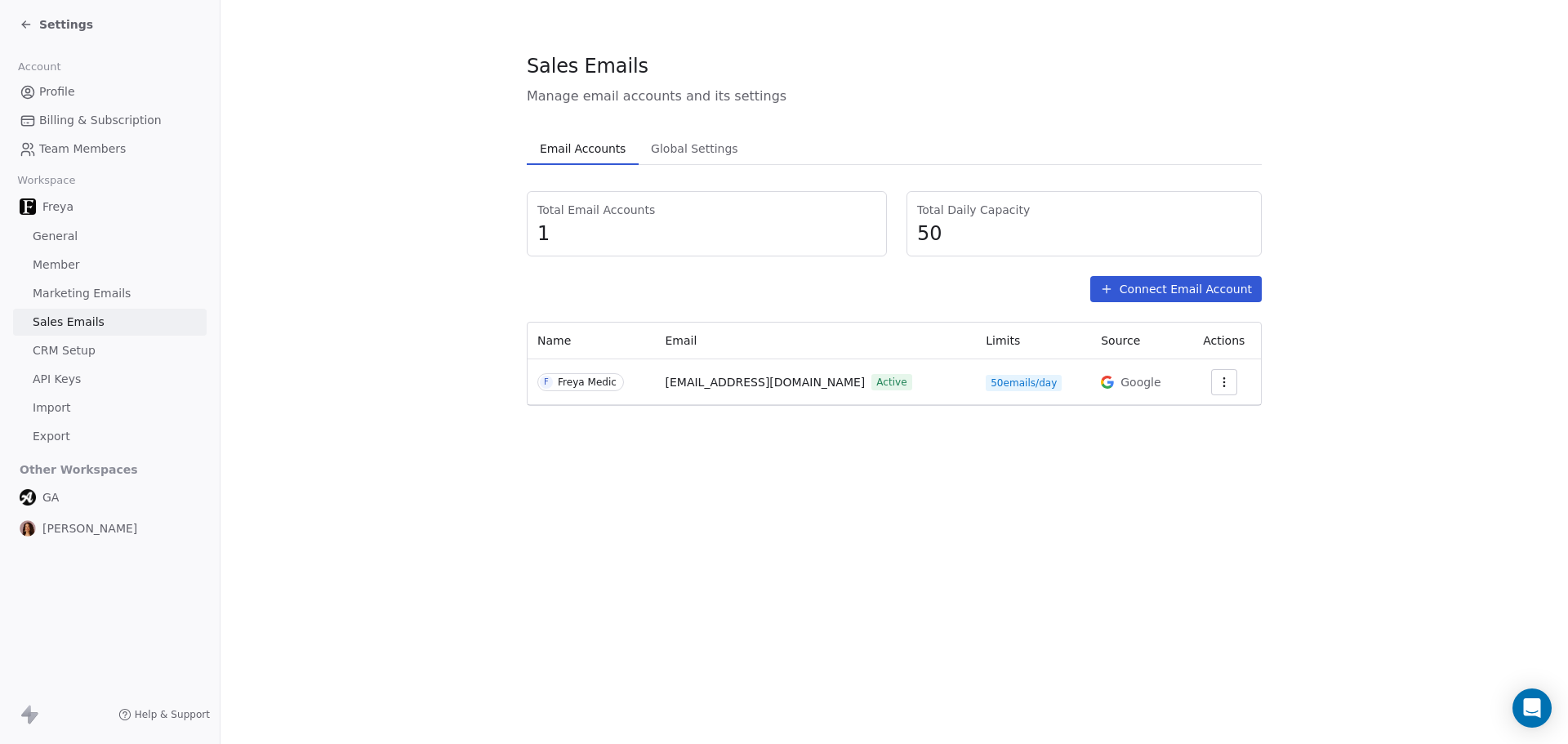
click at [1170, 289] on button "Connect Email Account" at bounding box center [1176, 289] width 172 height 26
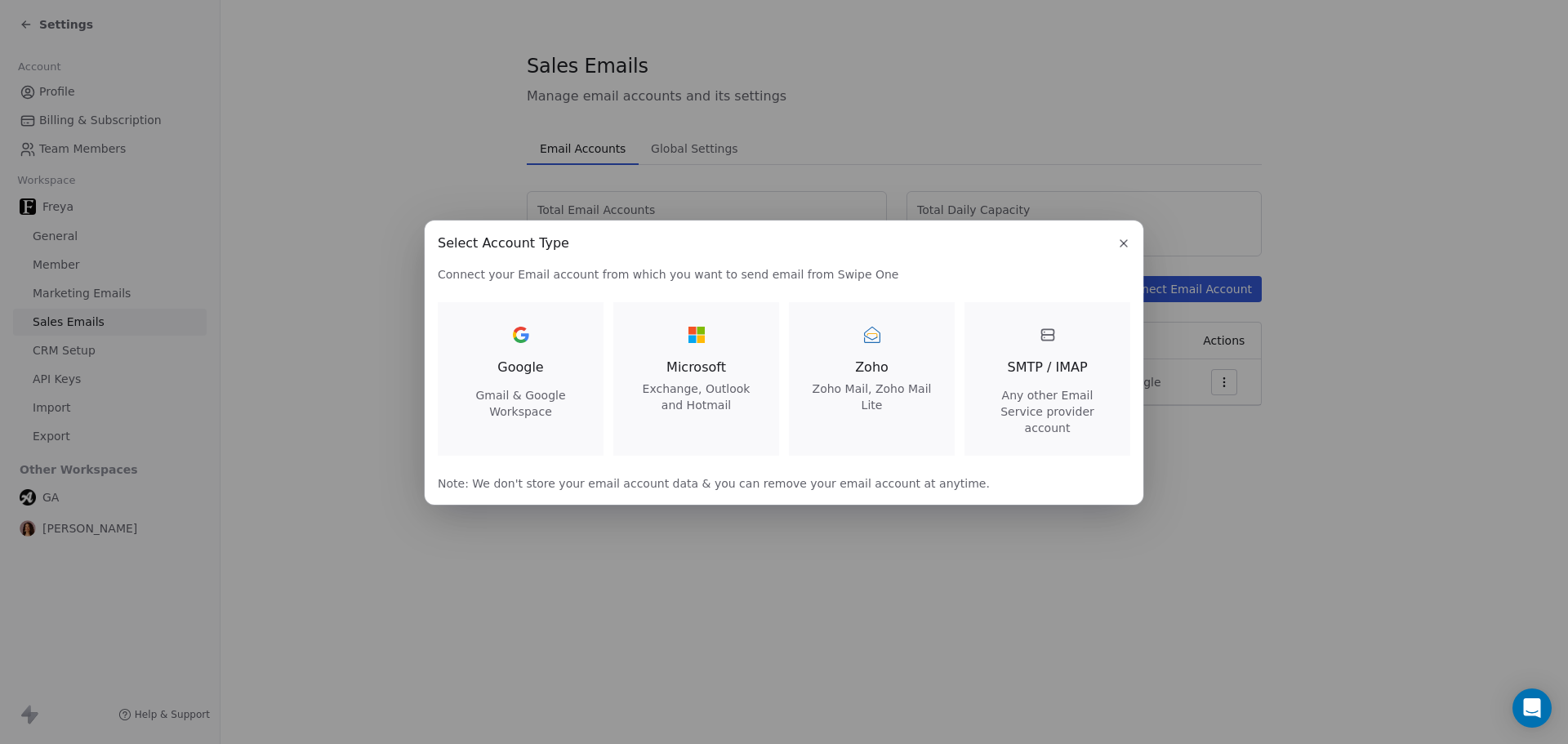
click at [522, 348] on div at bounding box center [520, 334] width 26 height 26
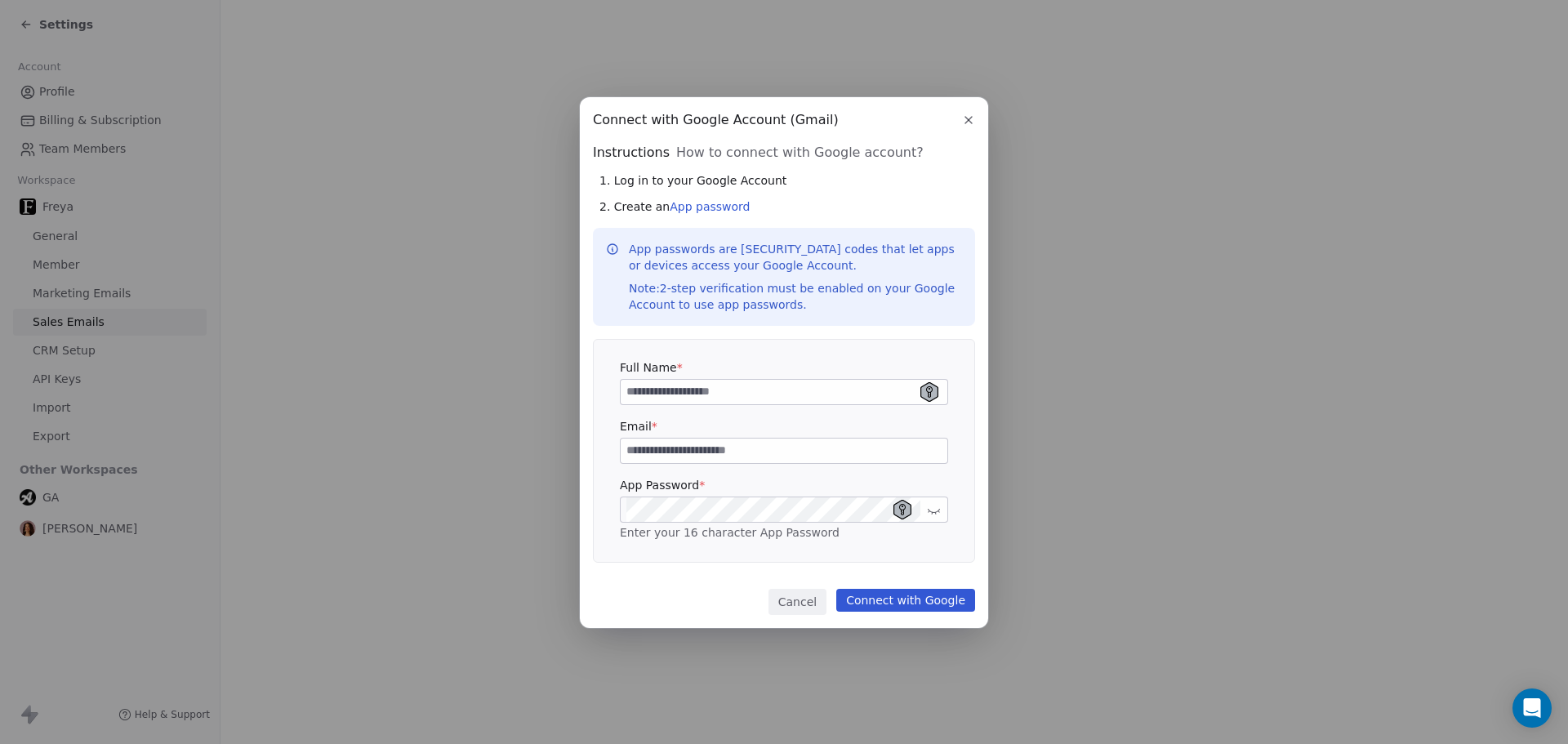
click at [943, 511] on button at bounding box center [934, 510] width 20 height 20
click at [746, 449] on input at bounding box center [784, 450] width 327 height 24
type input "**********"
click at [711, 395] on input at bounding box center [784, 391] width 327 height 24
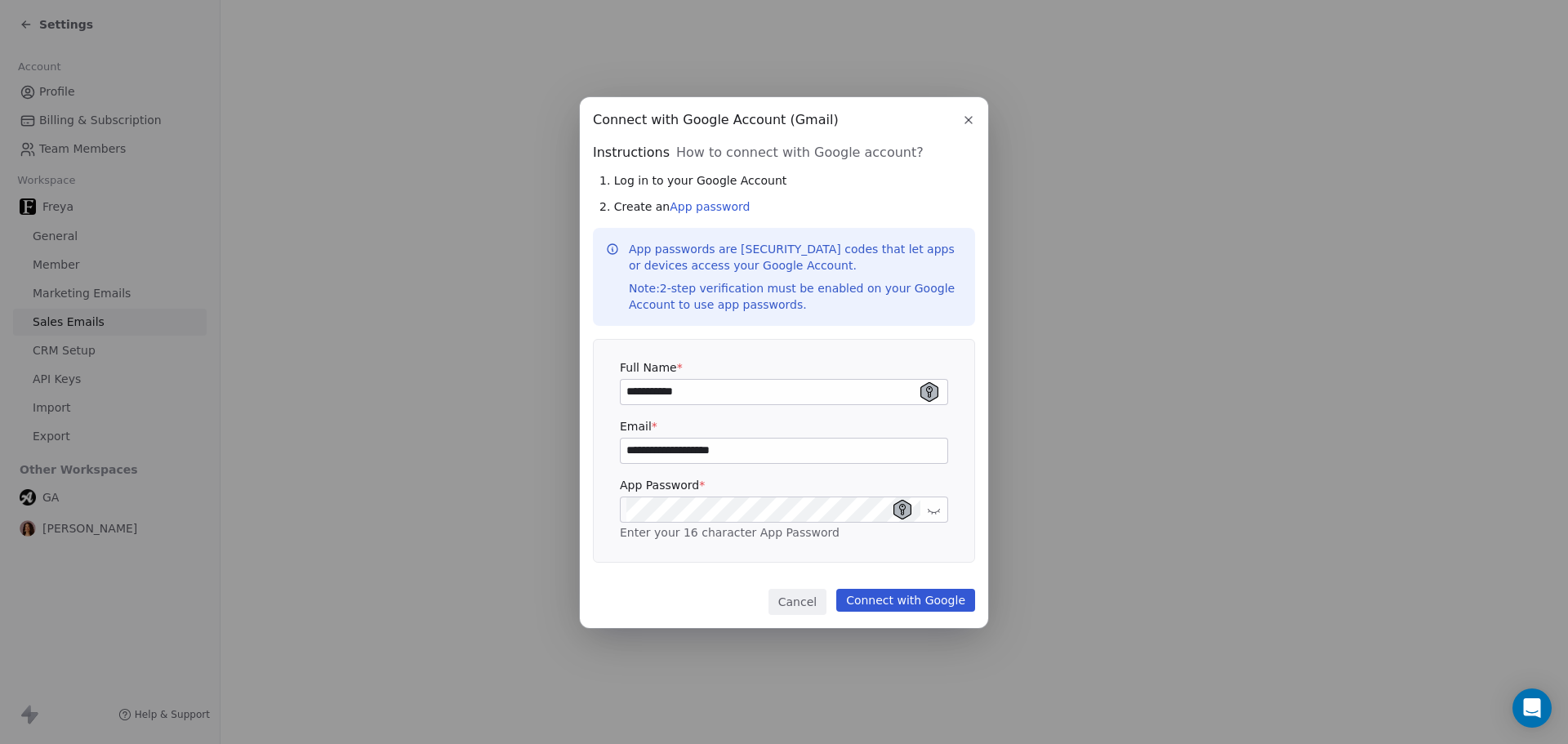
type input "**********"
click at [721, 582] on div "**********" at bounding box center [784, 363] width 409 height 531
click at [927, 606] on button "Connect with Google" at bounding box center [906, 600] width 138 height 23
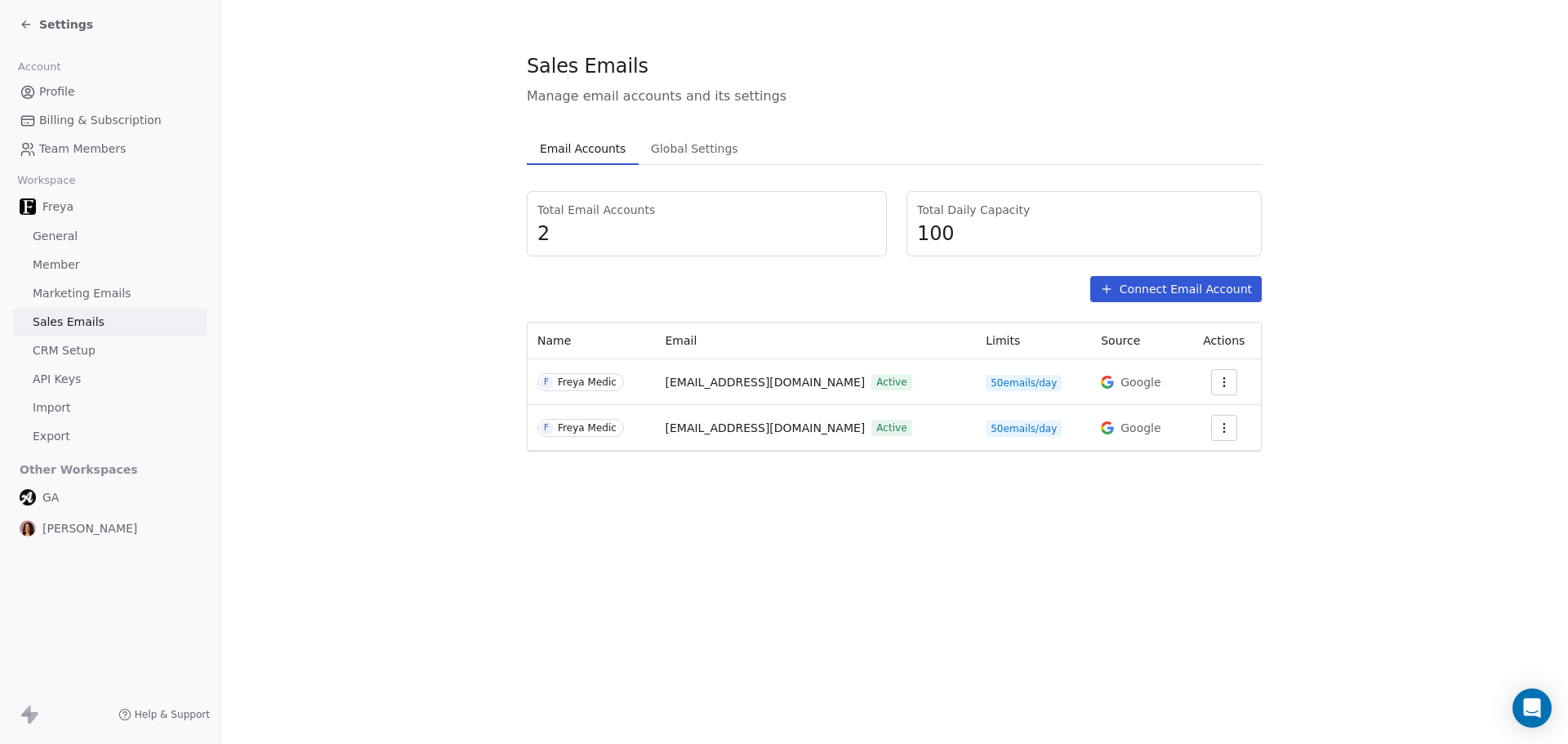
click at [1031, 561] on div "Sales Emails Manage email accounts and its settings Email Accounts Email Accoun…" at bounding box center [894, 372] width 1348 height 744
click at [63, 234] on span "General" at bounding box center [55, 236] width 45 height 18
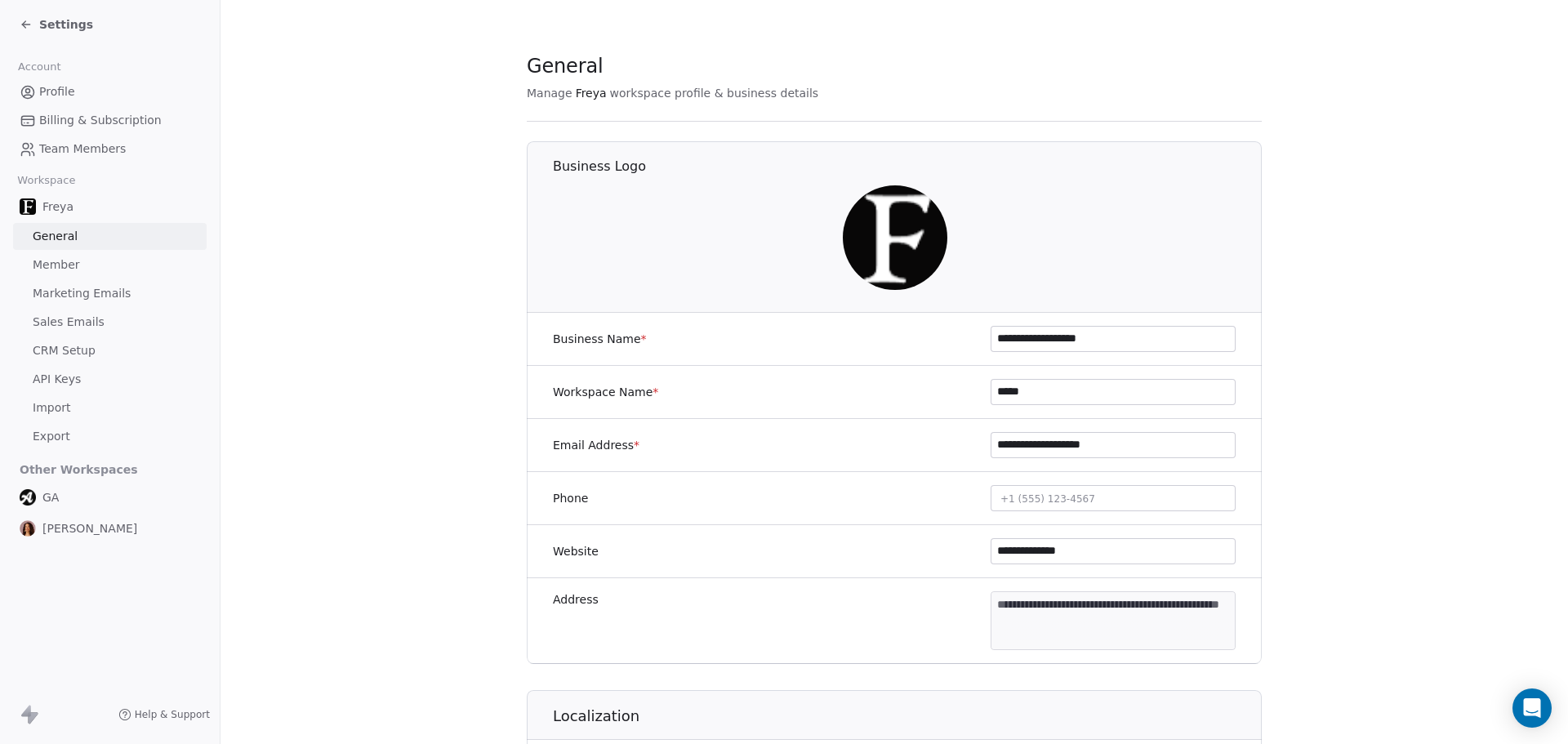
click at [27, 20] on icon at bounding box center [27, 25] width 13 height 13
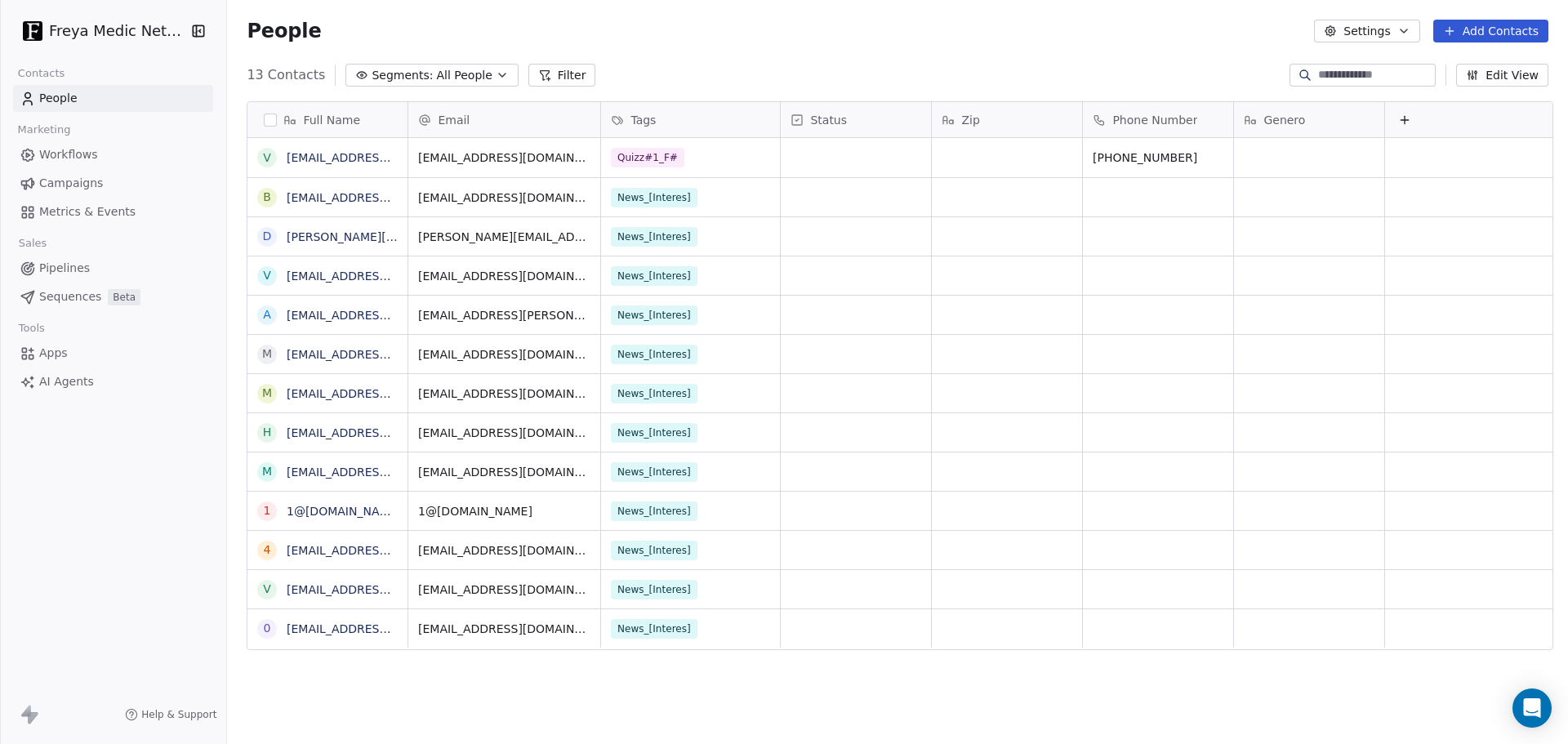
scroll to position [642, 1334]
click at [331, 163] on link "[EMAIL_ADDRESS][DOMAIN_NAME]" at bounding box center [387, 158] width 200 height 13
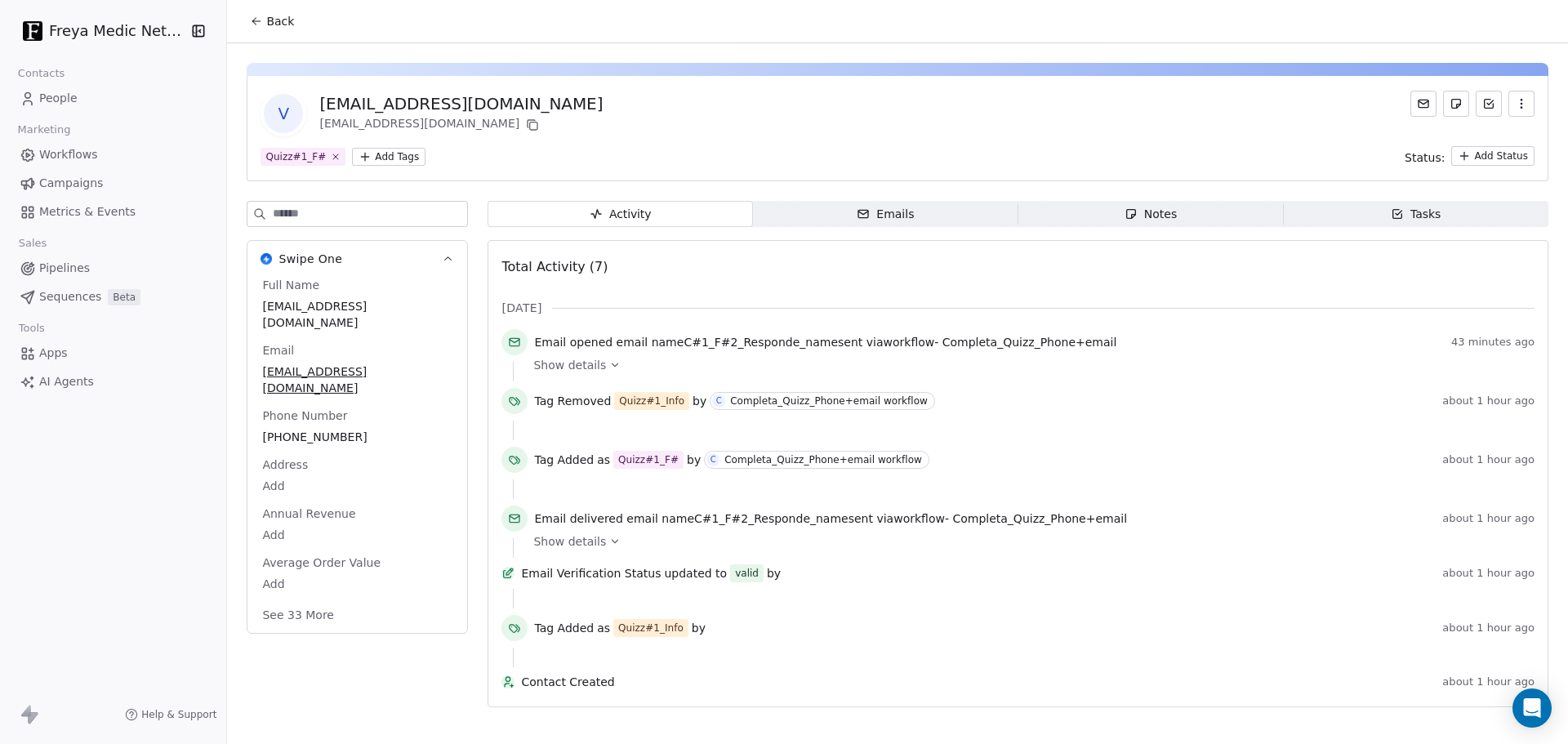
click at [912, 208] on span "Emails Emails" at bounding box center [886, 214] width 265 height 26
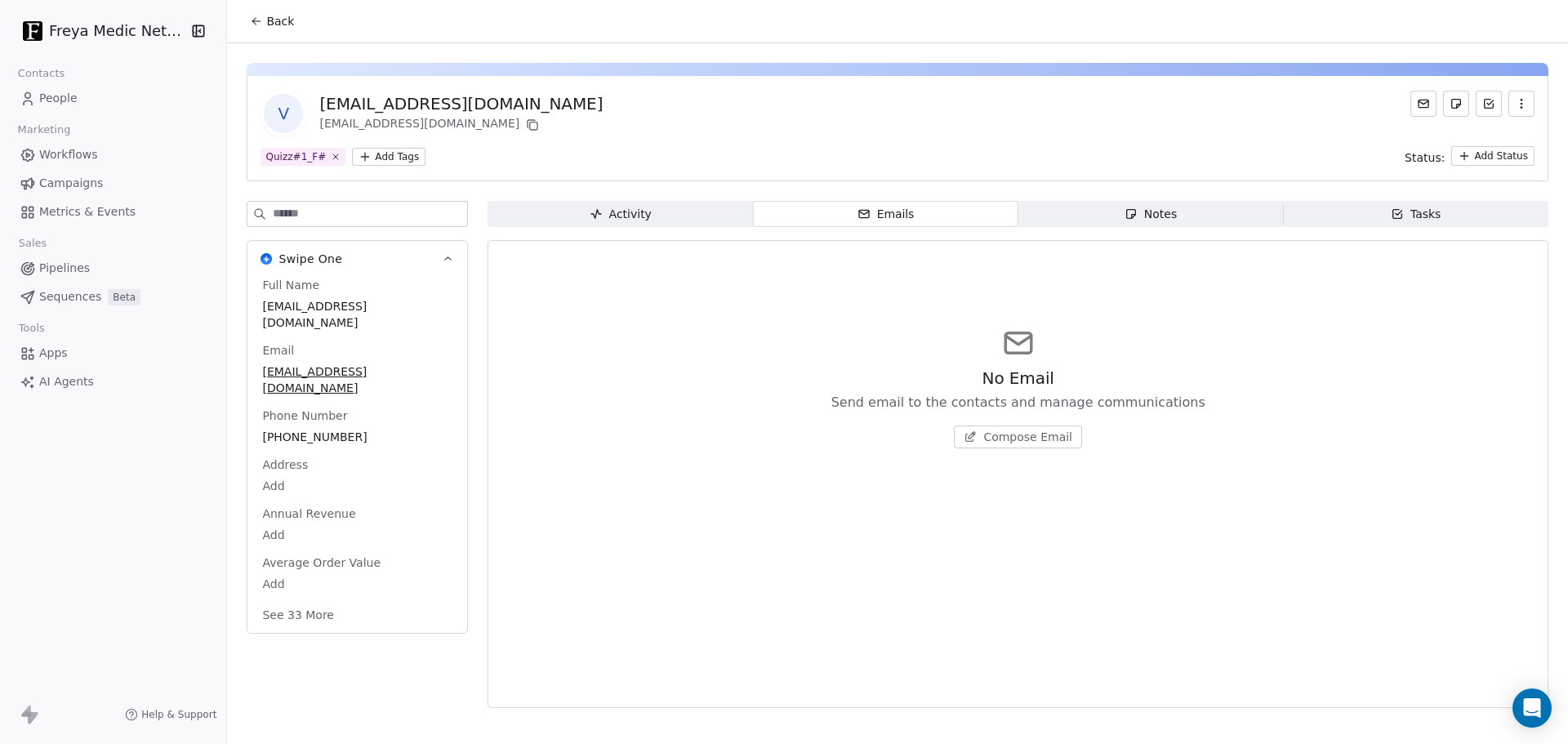
click at [991, 538] on div "No Email Send email to the contacts and manage communications Compose Email" at bounding box center [1018, 475] width 1033 height 447
click at [1012, 443] on span "Compose Email" at bounding box center [1028, 437] width 89 height 17
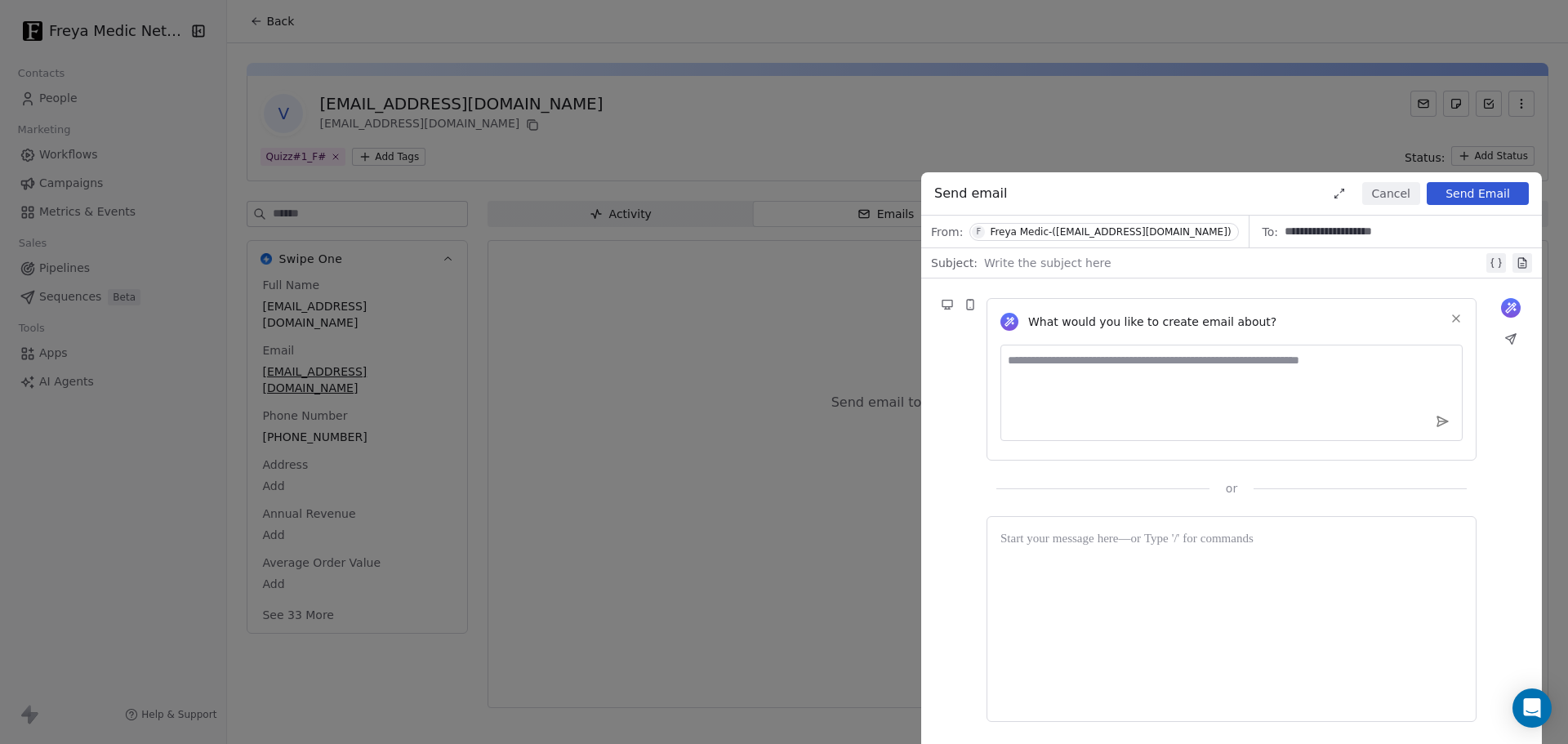
click at [1186, 231] on div "From: [PERSON_NAME] Medic-([EMAIL_ADDRESS][DOMAIN_NAME])" at bounding box center [1086, 232] width 329 height 32
click at [1385, 196] on button "Cancel" at bounding box center [1391, 193] width 58 height 23
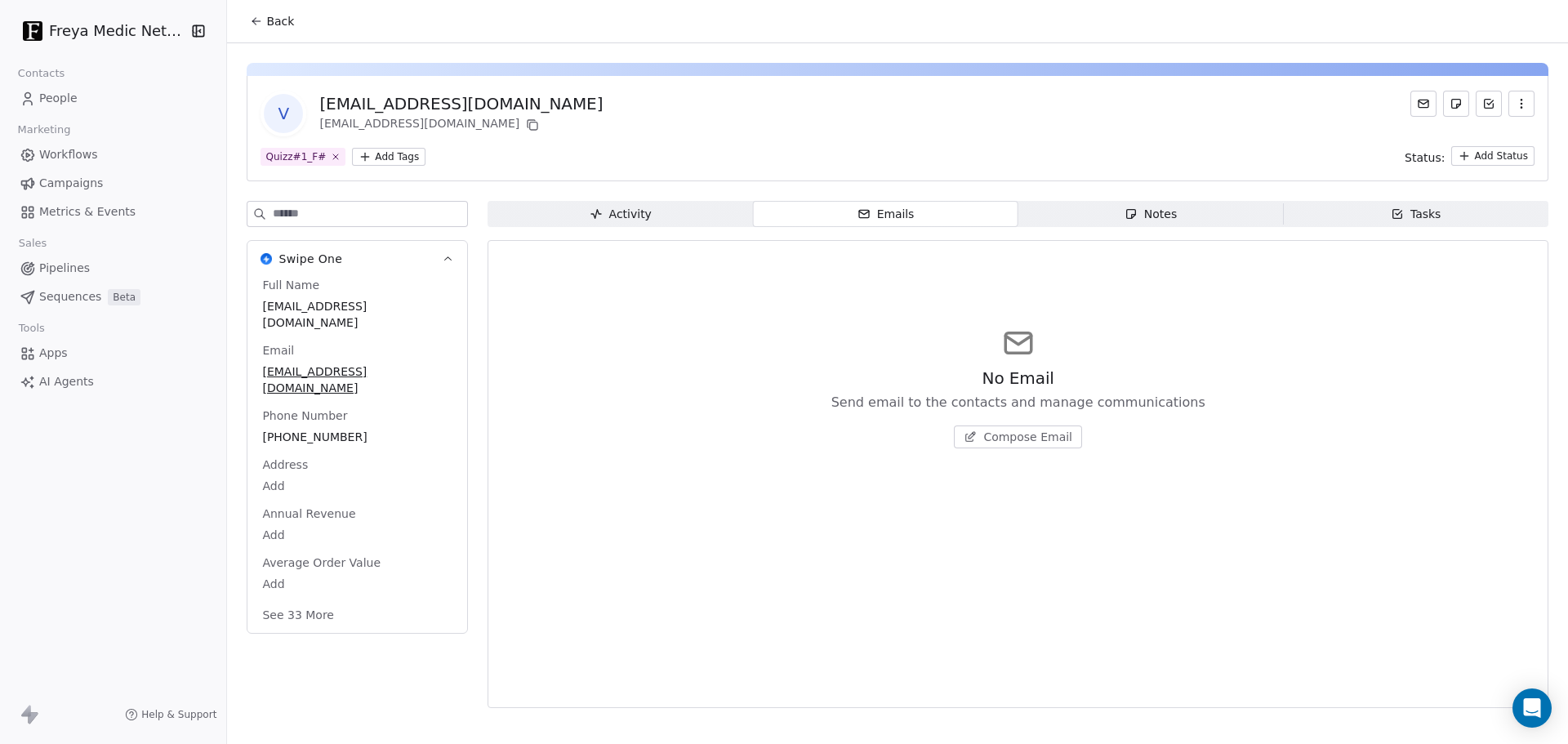
click at [646, 381] on div "No Email Send email to the contacts and manage communications Compose Email" at bounding box center [1018, 387] width 1033 height 201
click at [1143, 212] on div "Notes" at bounding box center [1150, 214] width 53 height 18
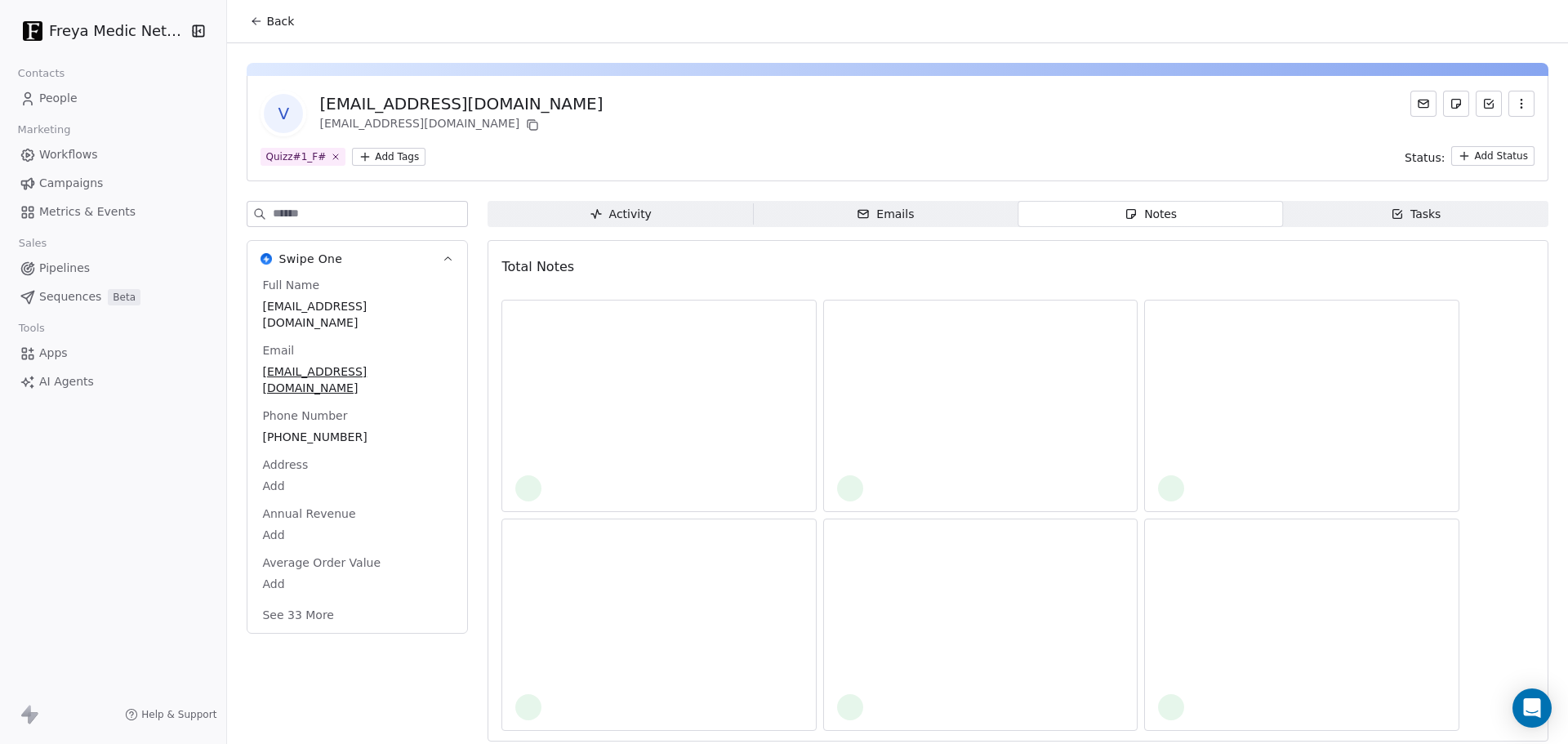
click at [873, 208] on div "Emails" at bounding box center [885, 214] width 58 height 18
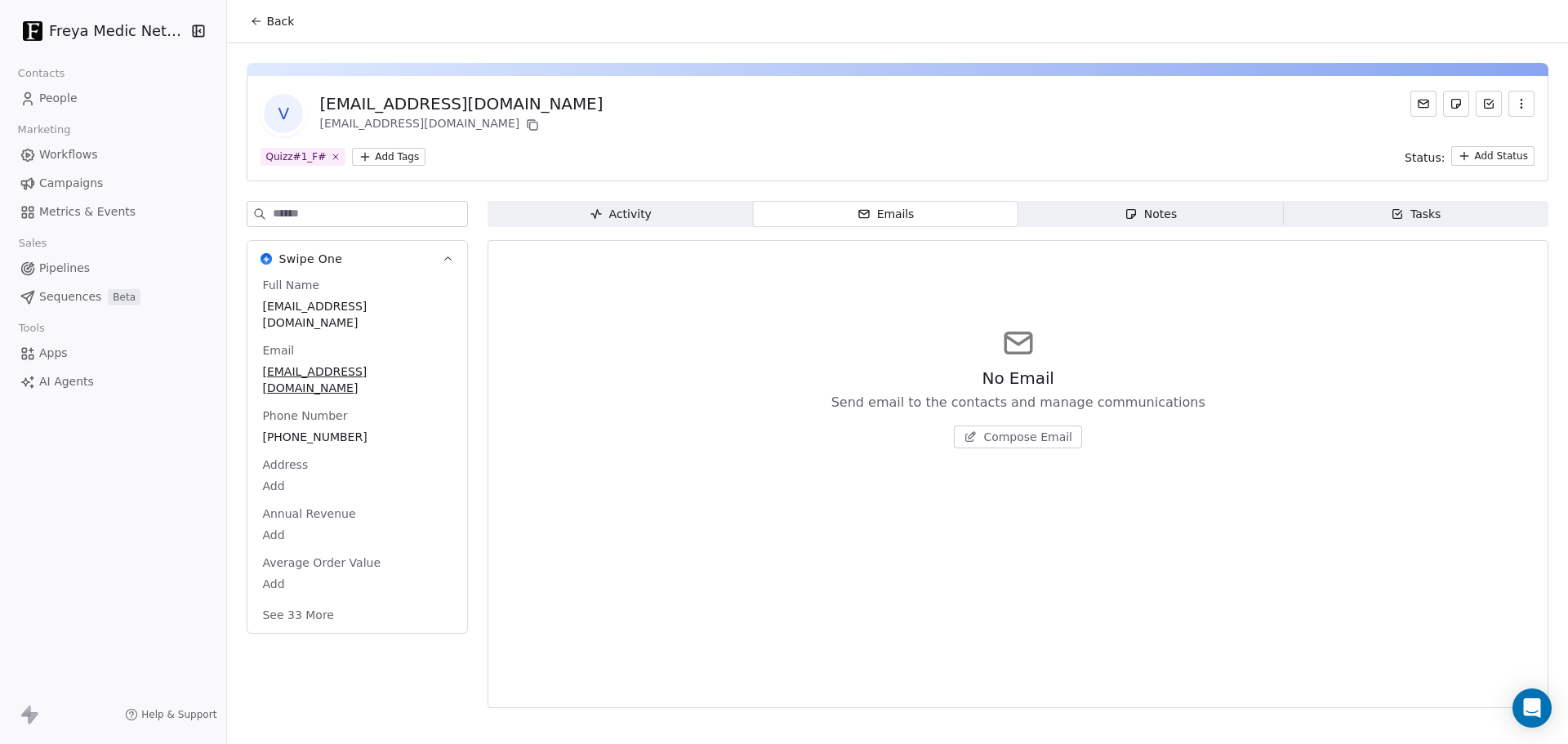
click at [664, 217] on span "Activity Activity" at bounding box center [621, 214] width 265 height 26
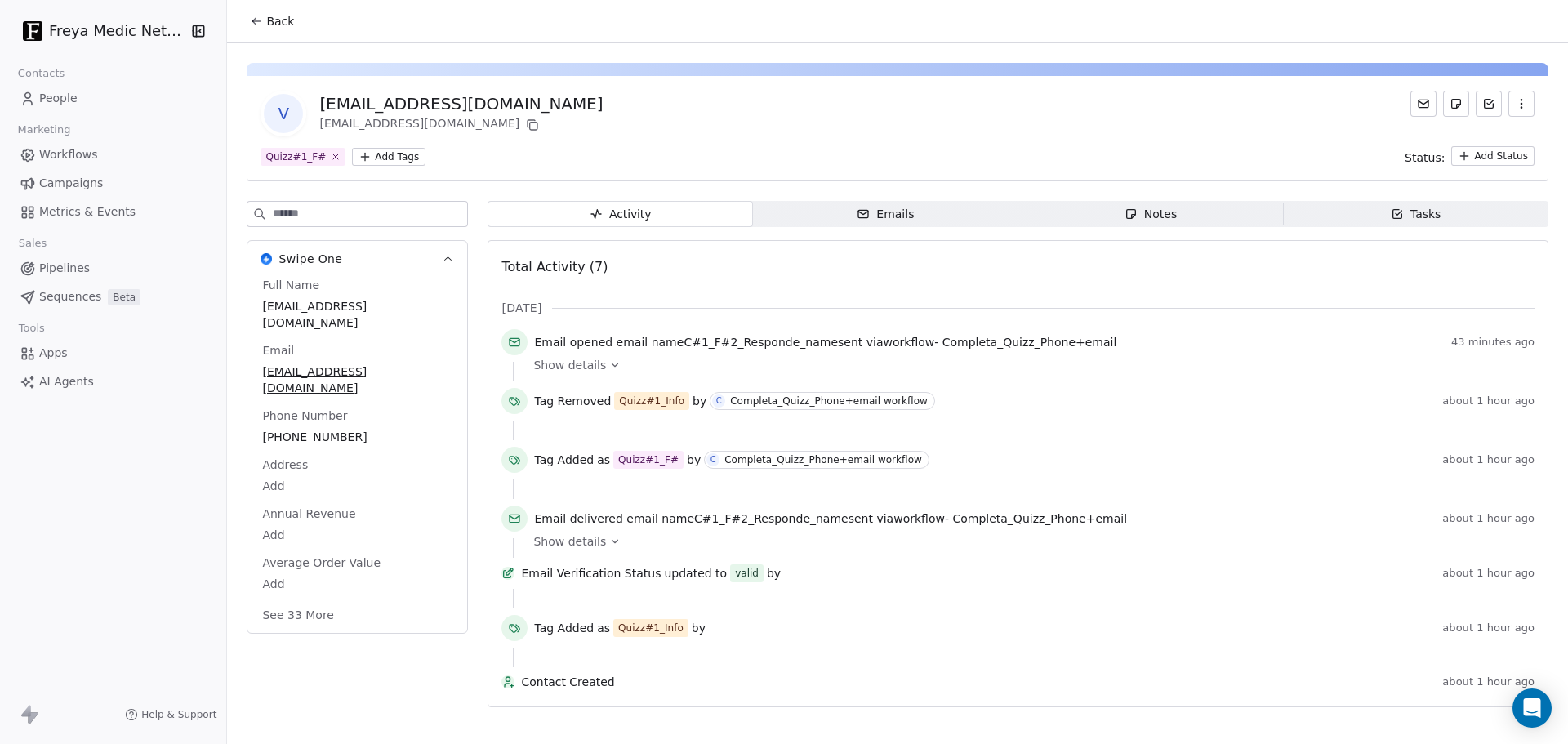
click at [892, 209] on div "Emails" at bounding box center [885, 214] width 58 height 18
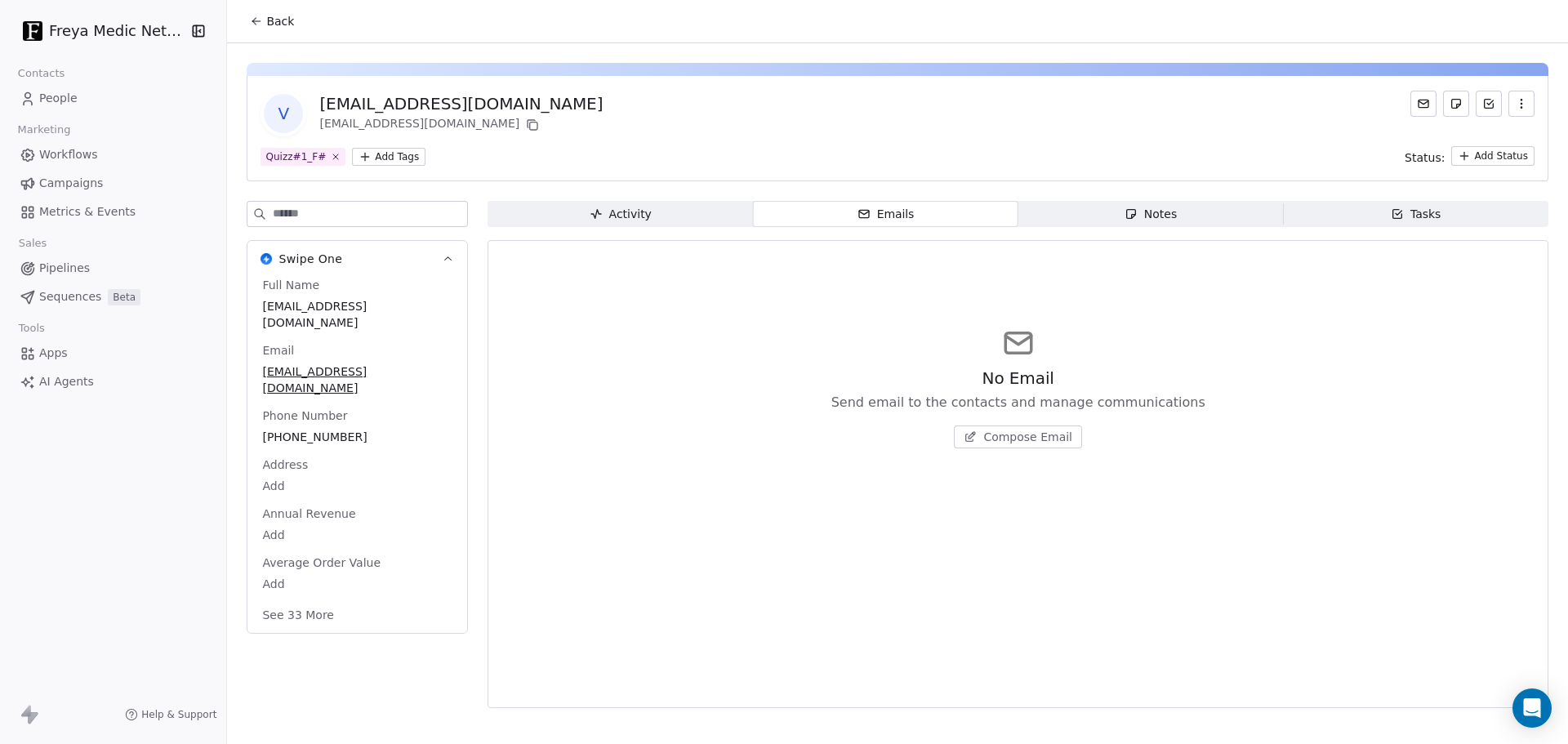
click at [98, 170] on link "Campaigns" at bounding box center [113, 183] width 200 height 27
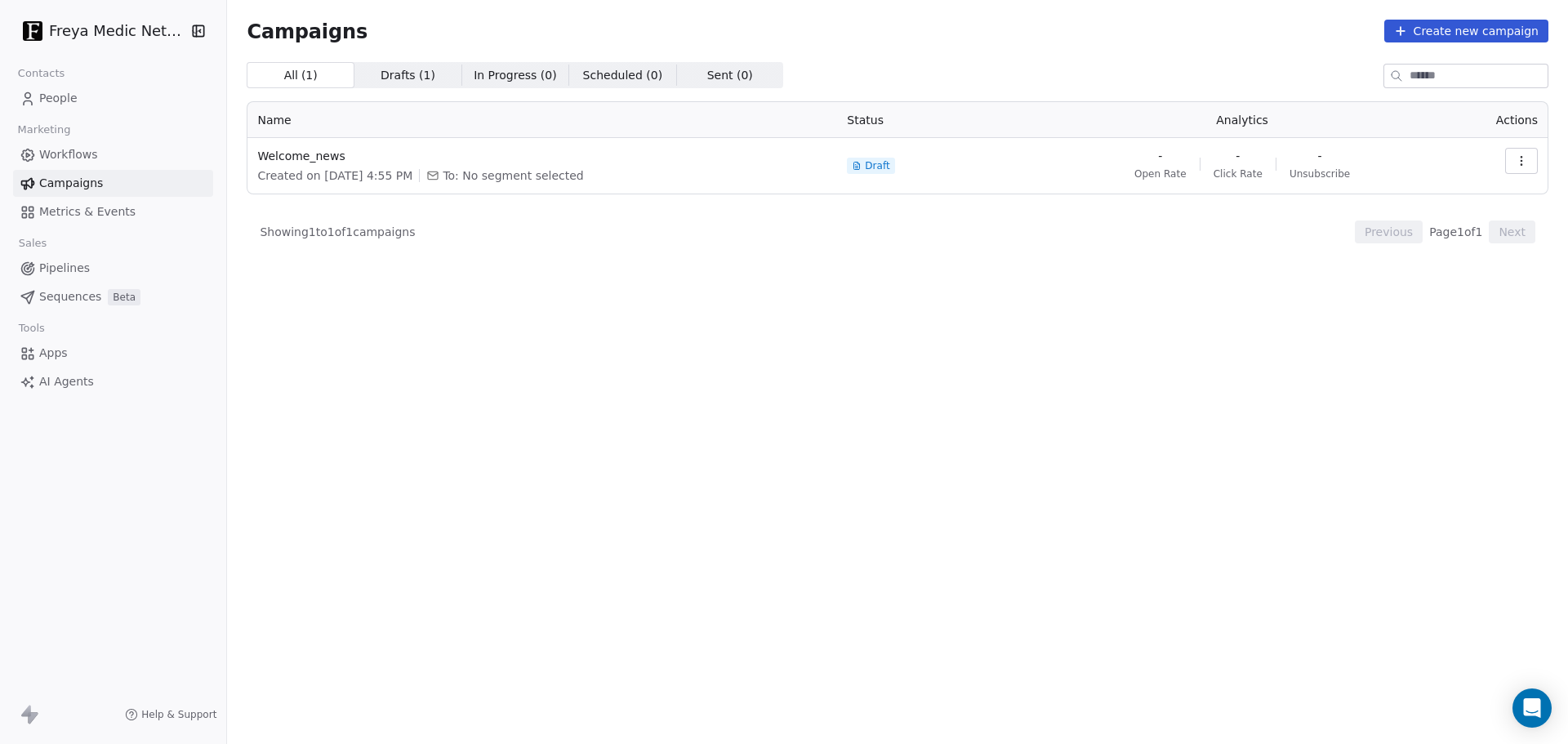
click at [1439, 27] on button "Create new campaign" at bounding box center [1466, 31] width 164 height 23
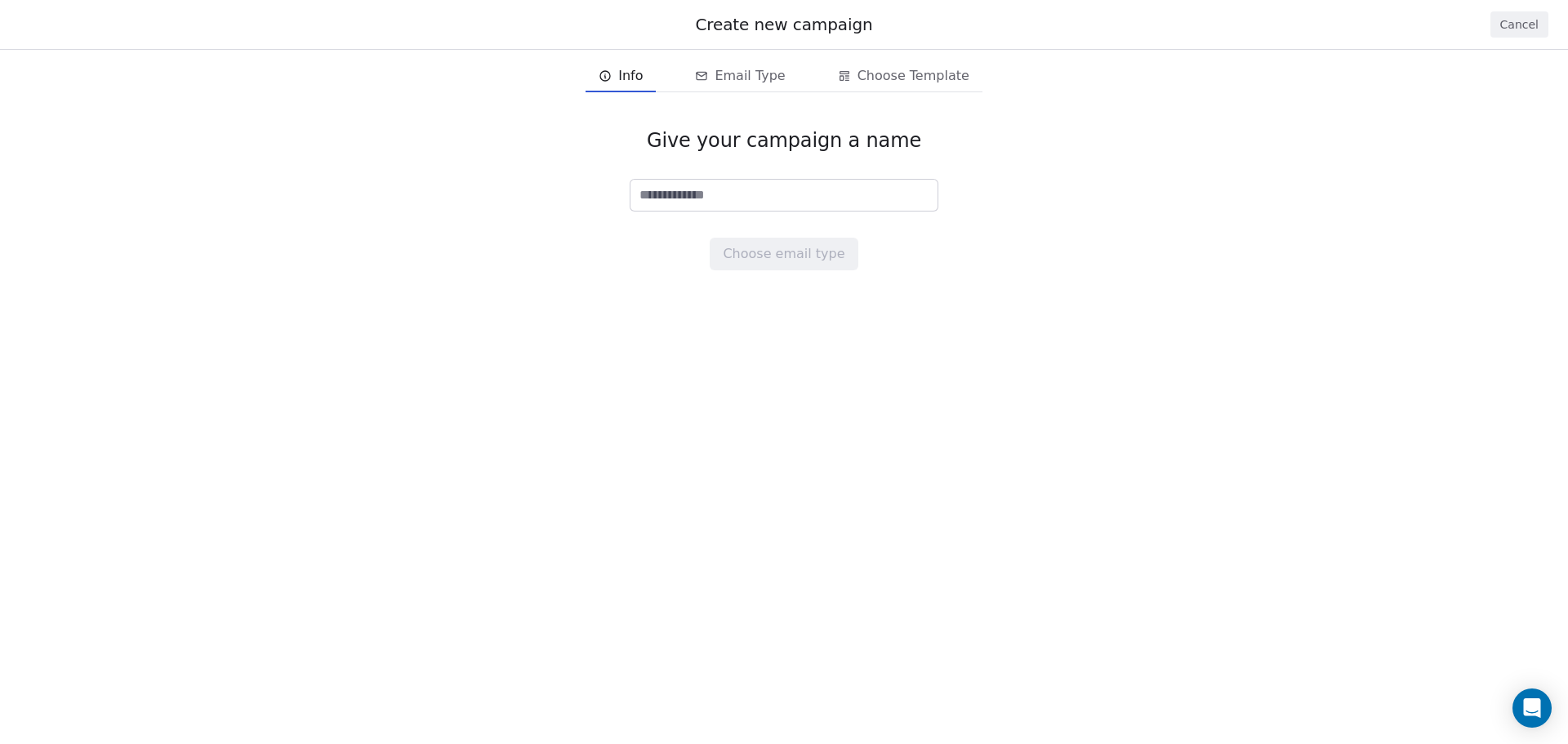
click at [1530, 30] on button "Cancel" at bounding box center [1520, 24] width 58 height 26
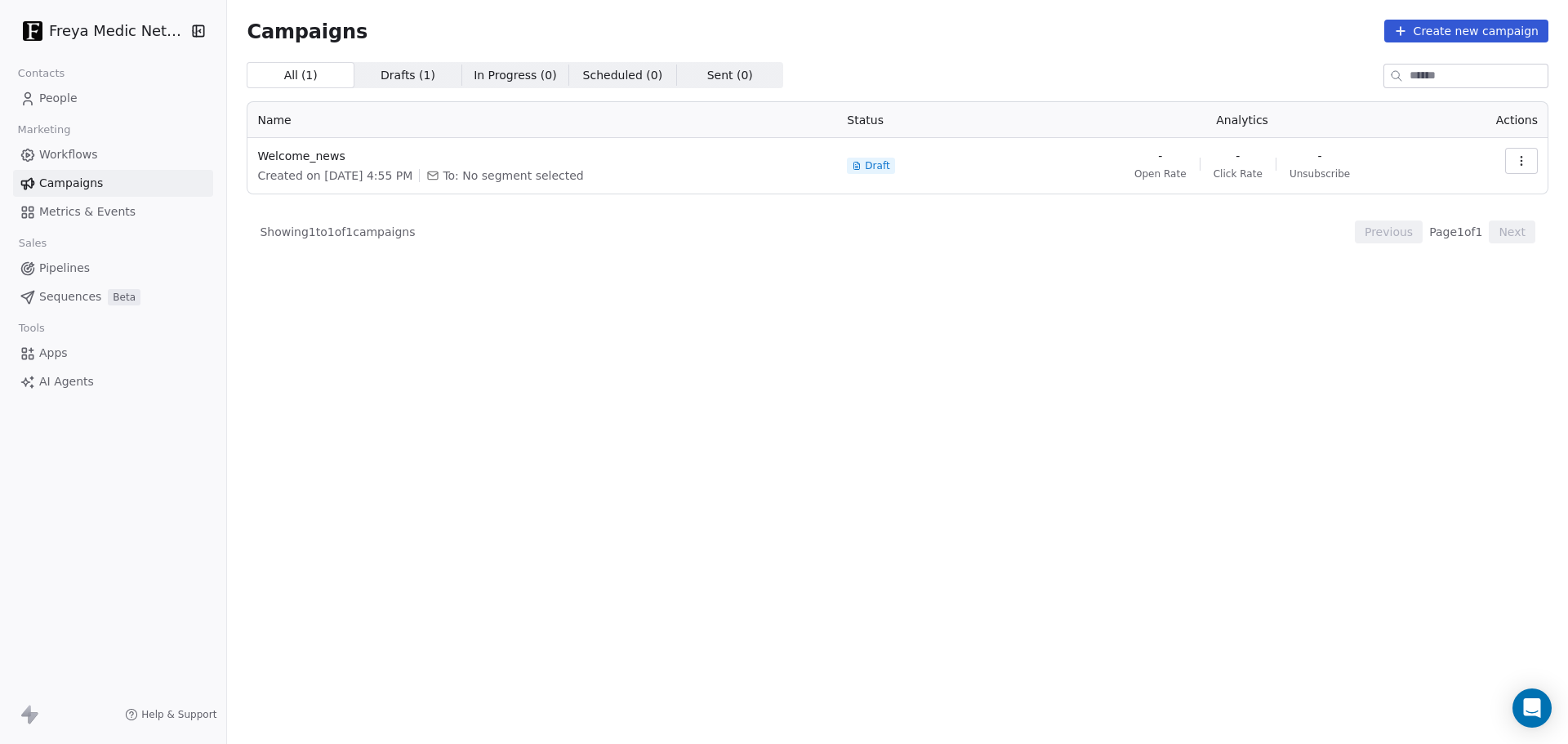
click at [102, 160] on link "Workflows" at bounding box center [113, 154] width 200 height 27
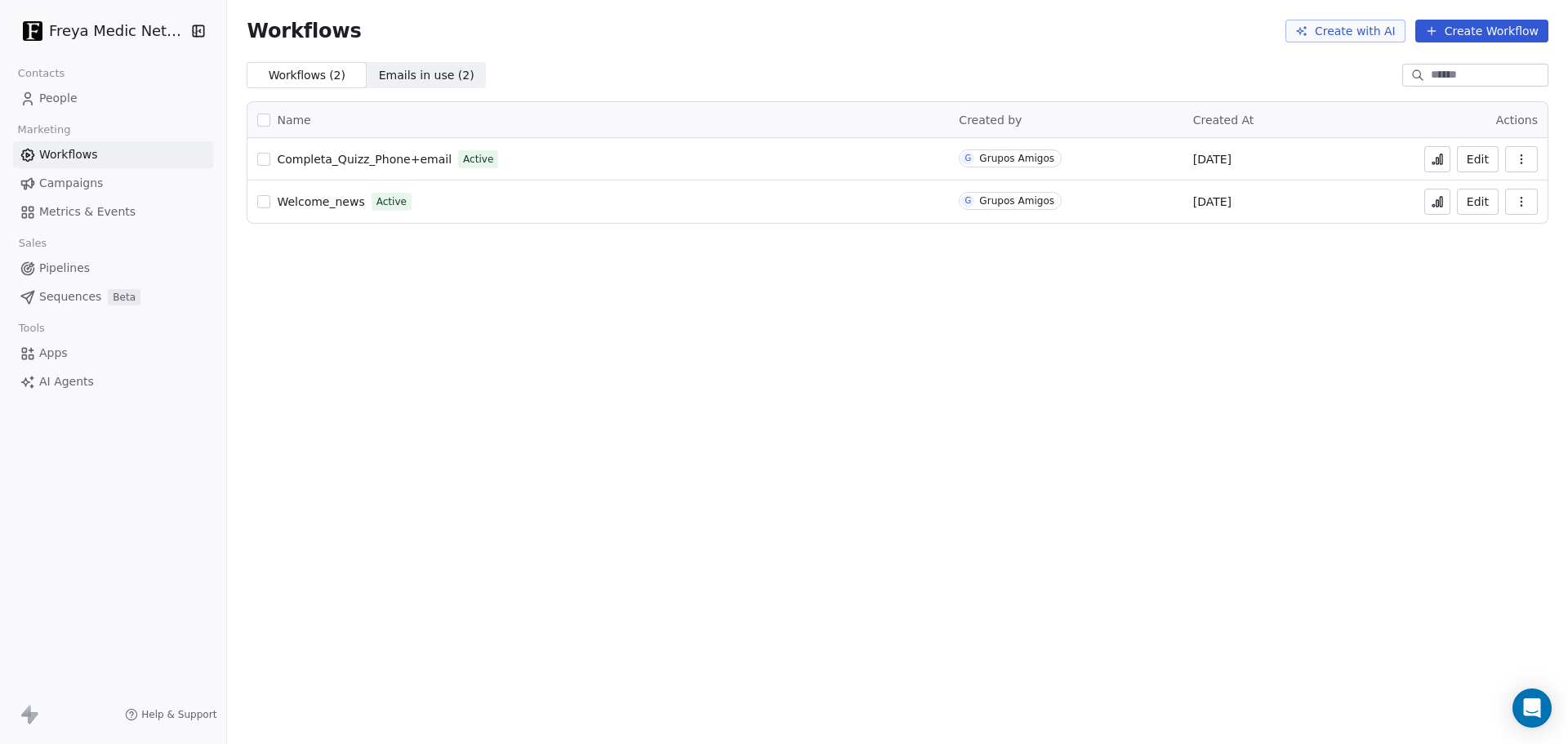
click at [66, 183] on span "Campaigns" at bounding box center [71, 183] width 63 height 18
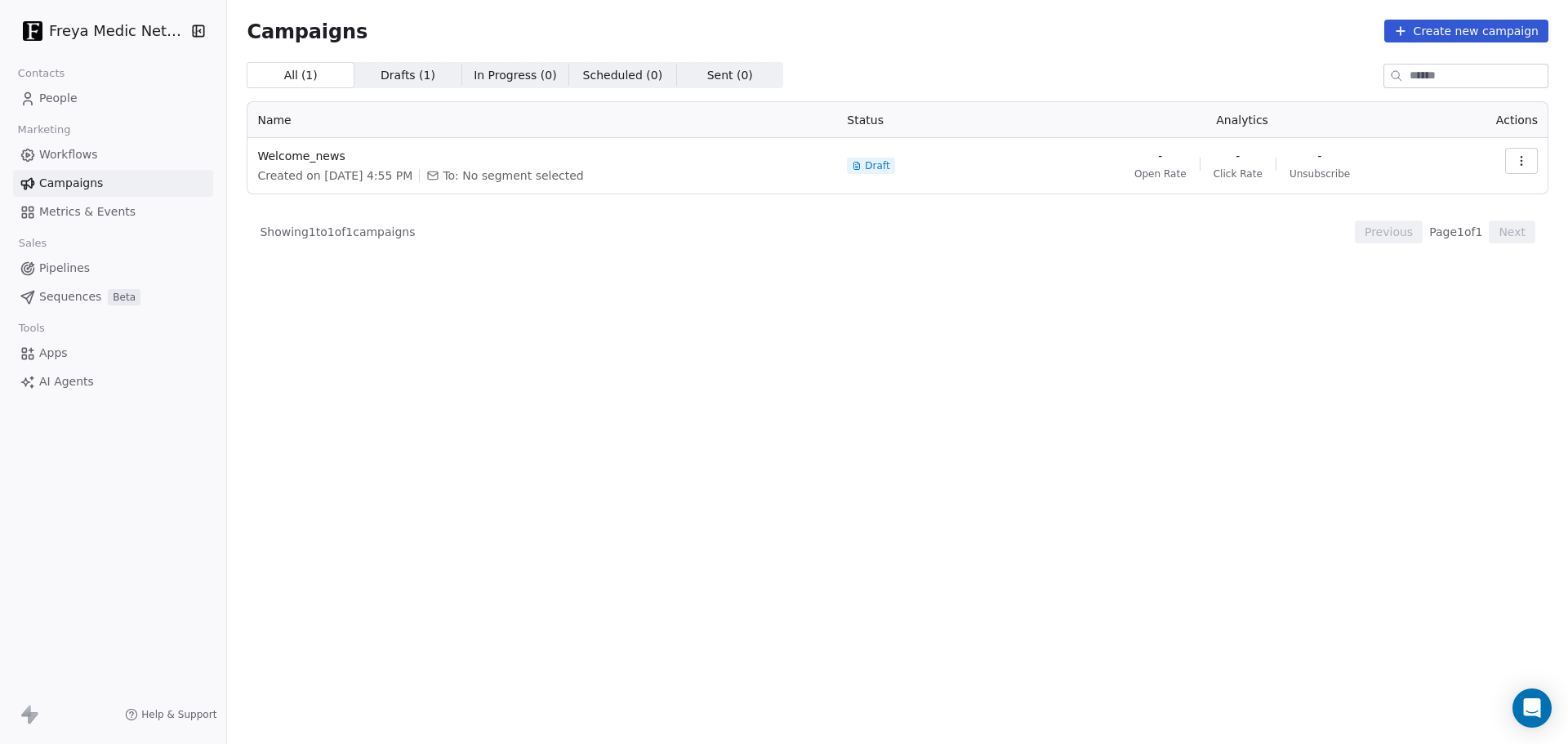
click at [105, 208] on span "Metrics & Events" at bounding box center [88, 212] width 97 height 18
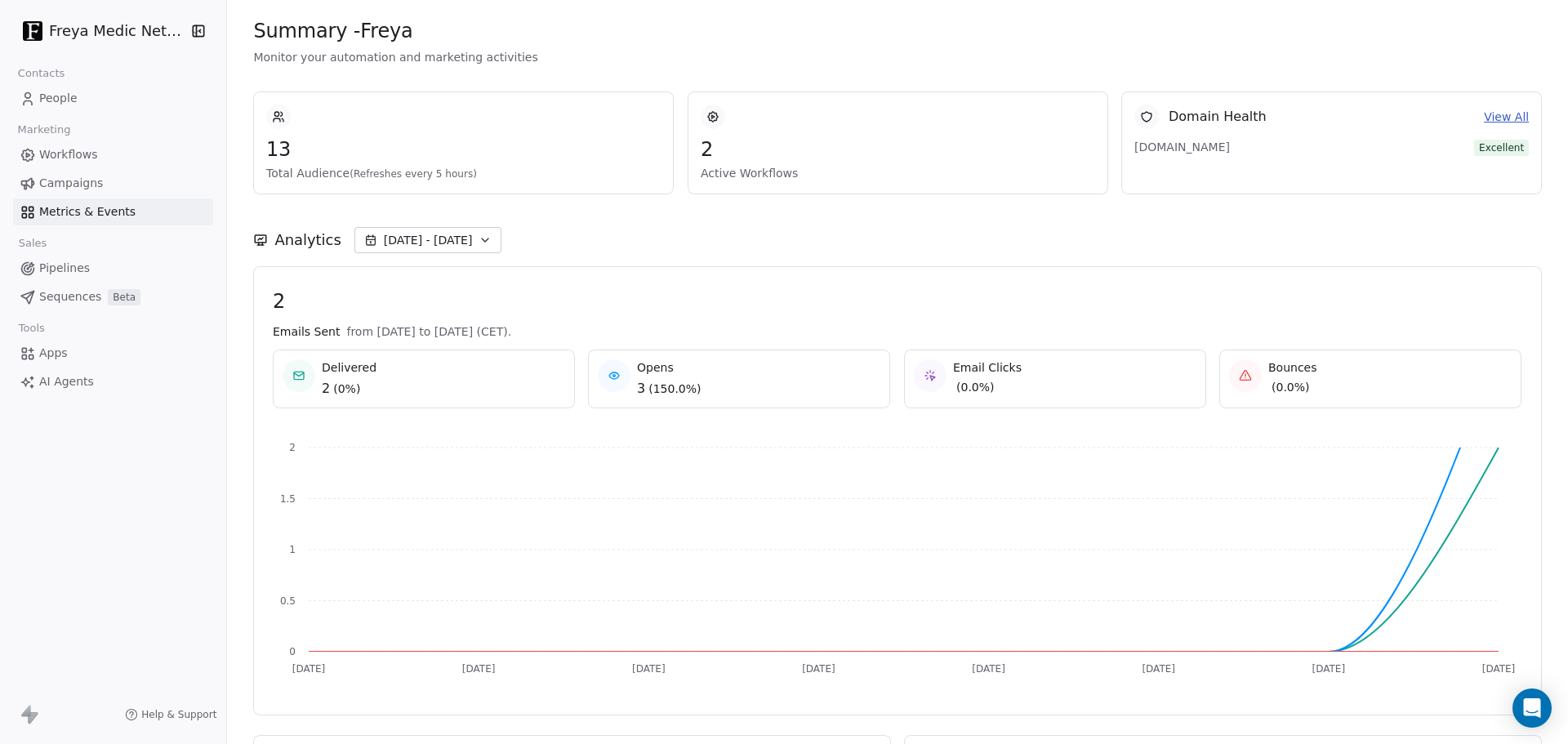
click at [49, 349] on span "Apps" at bounding box center [53, 353] width 28 height 18
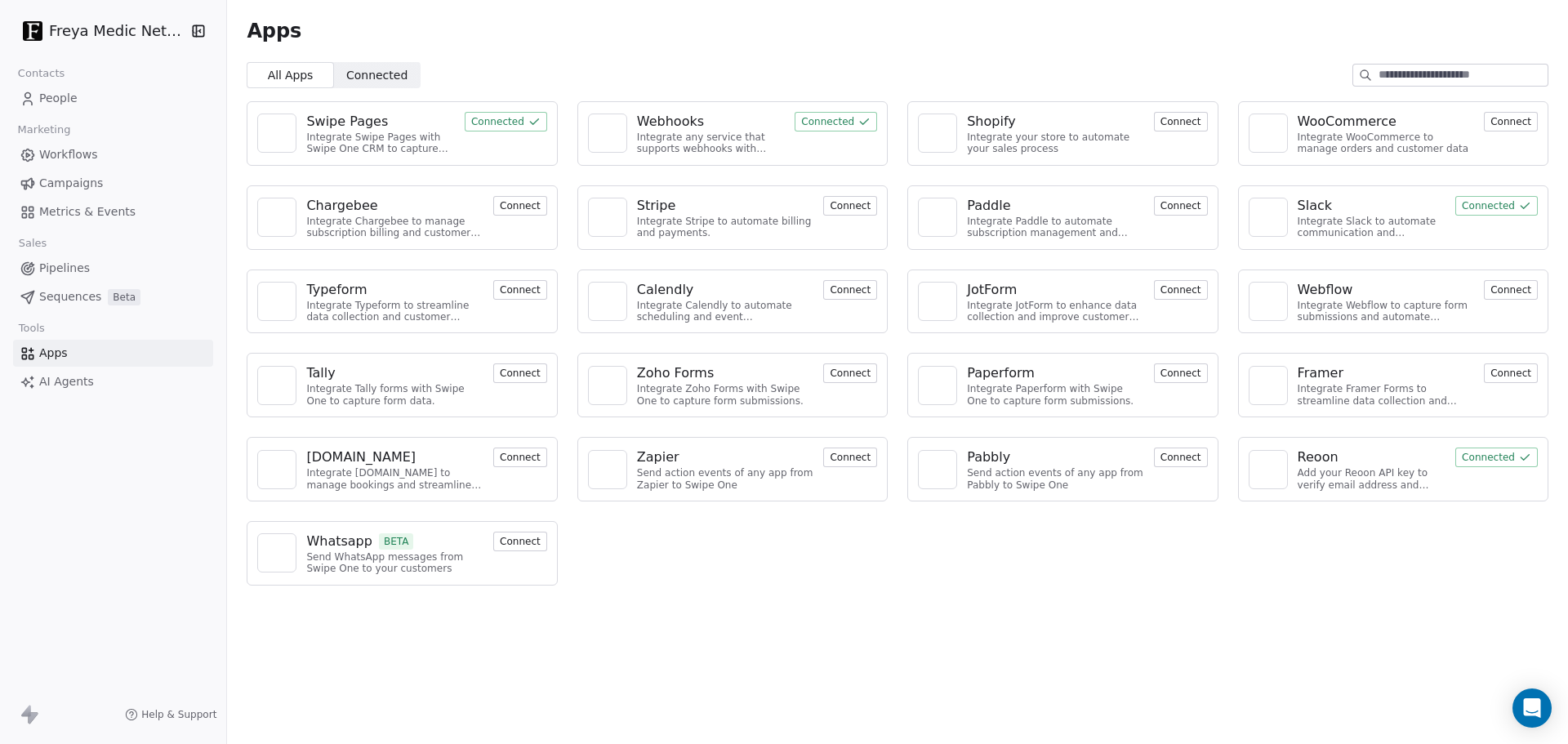
click at [91, 160] on span "Workflows" at bounding box center [68, 154] width 59 height 18
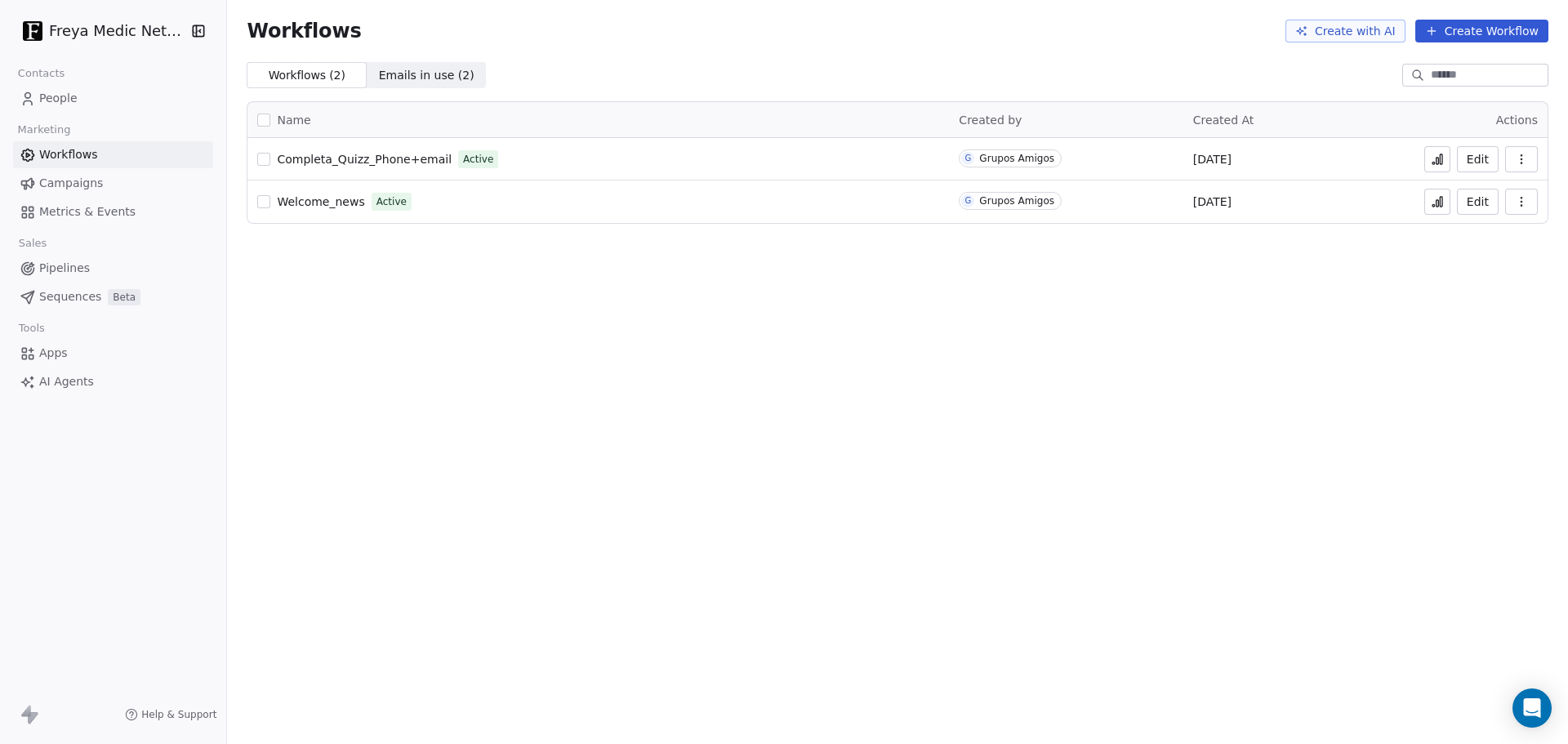
click at [59, 93] on span "People" at bounding box center [58, 98] width 38 height 18
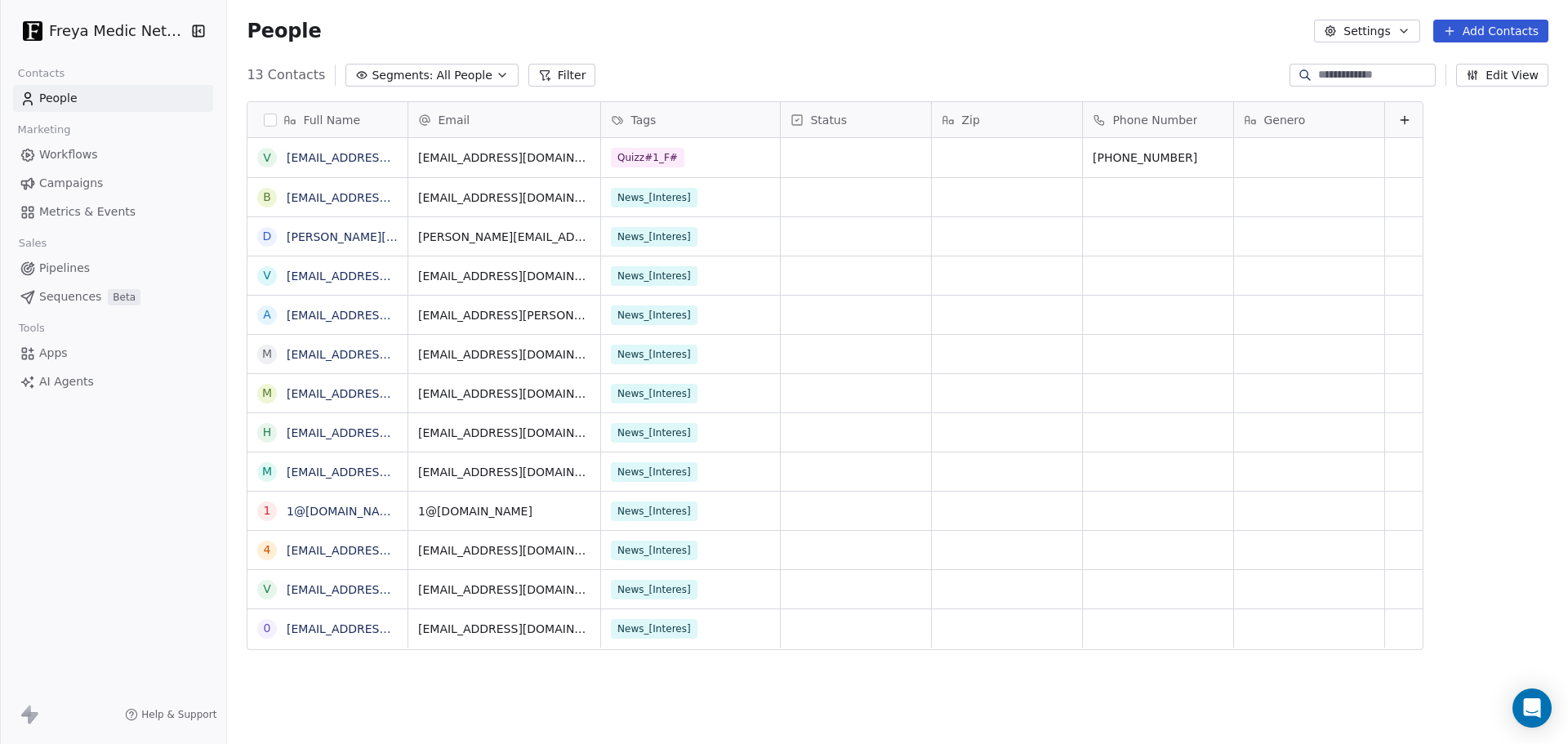
scroll to position [642, 1334]
click at [287, 161] on link "[EMAIL_ADDRESS][DOMAIN_NAME]" at bounding box center [387, 158] width 200 height 13
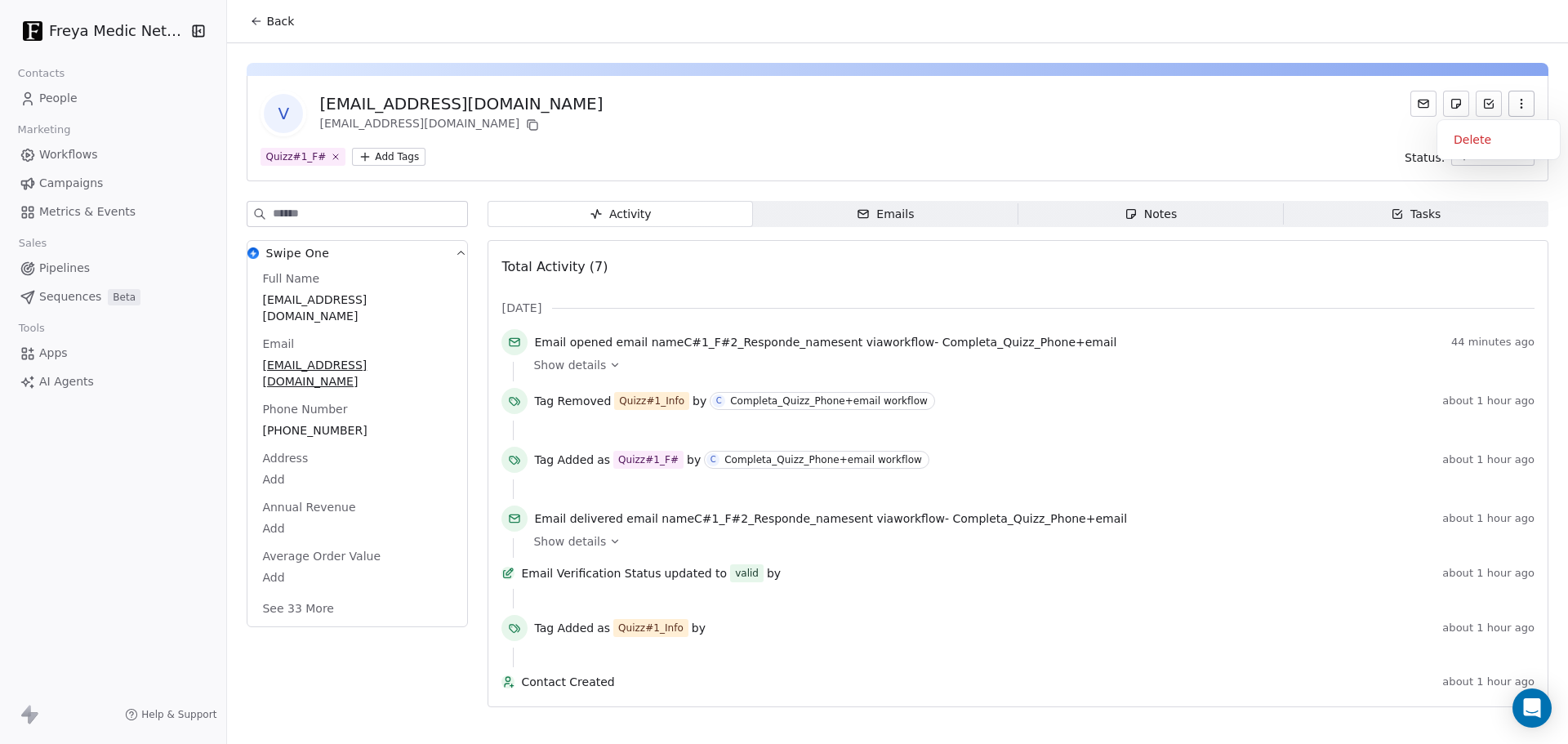
click at [1519, 103] on icon "button" at bounding box center [1521, 104] width 13 height 13
click at [1520, 102] on icon "button" at bounding box center [1521, 104] width 13 height 13
